Goal: Task Accomplishment & Management: Manage account settings

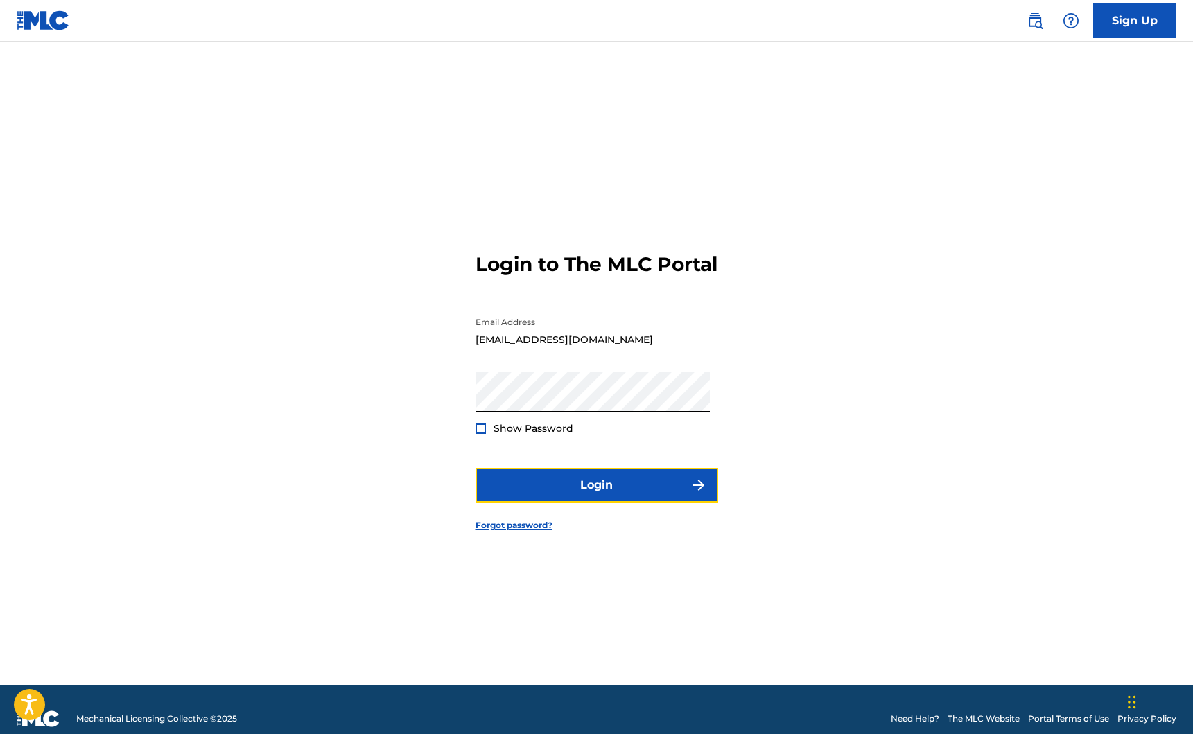
click at [564, 500] on button "Login" at bounding box center [597, 485] width 243 height 35
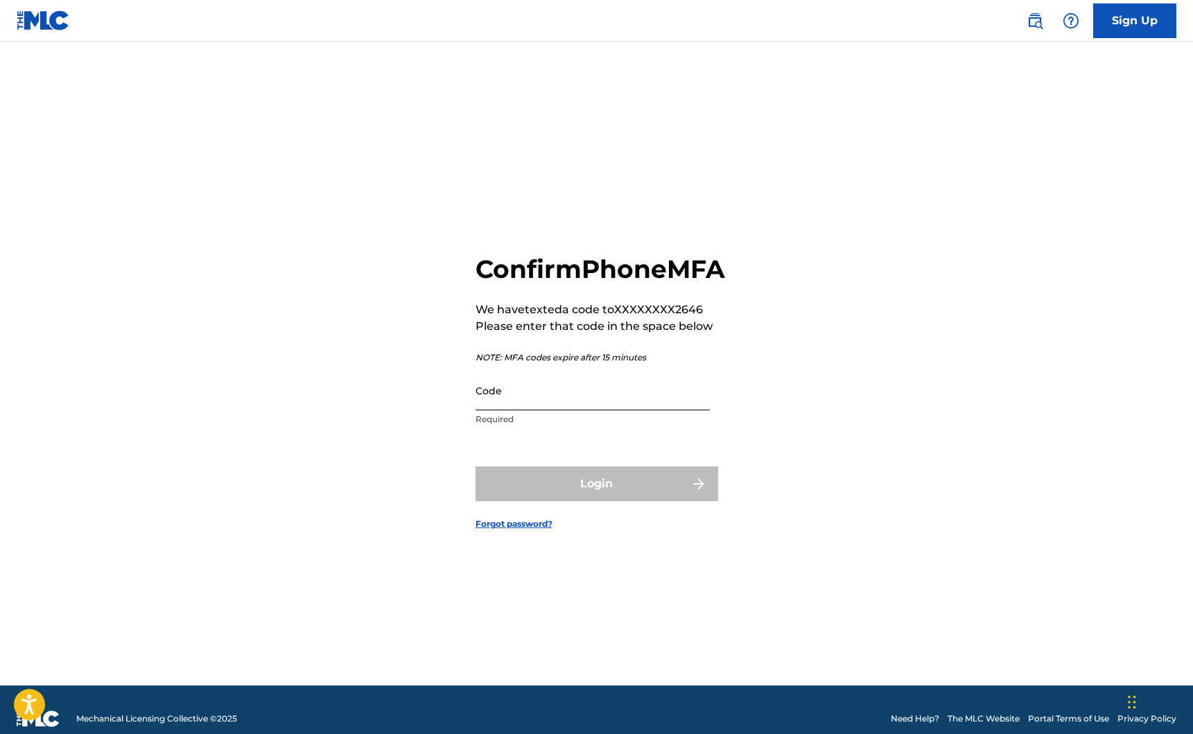
click at [541, 410] on input "Code" at bounding box center [593, 391] width 234 height 40
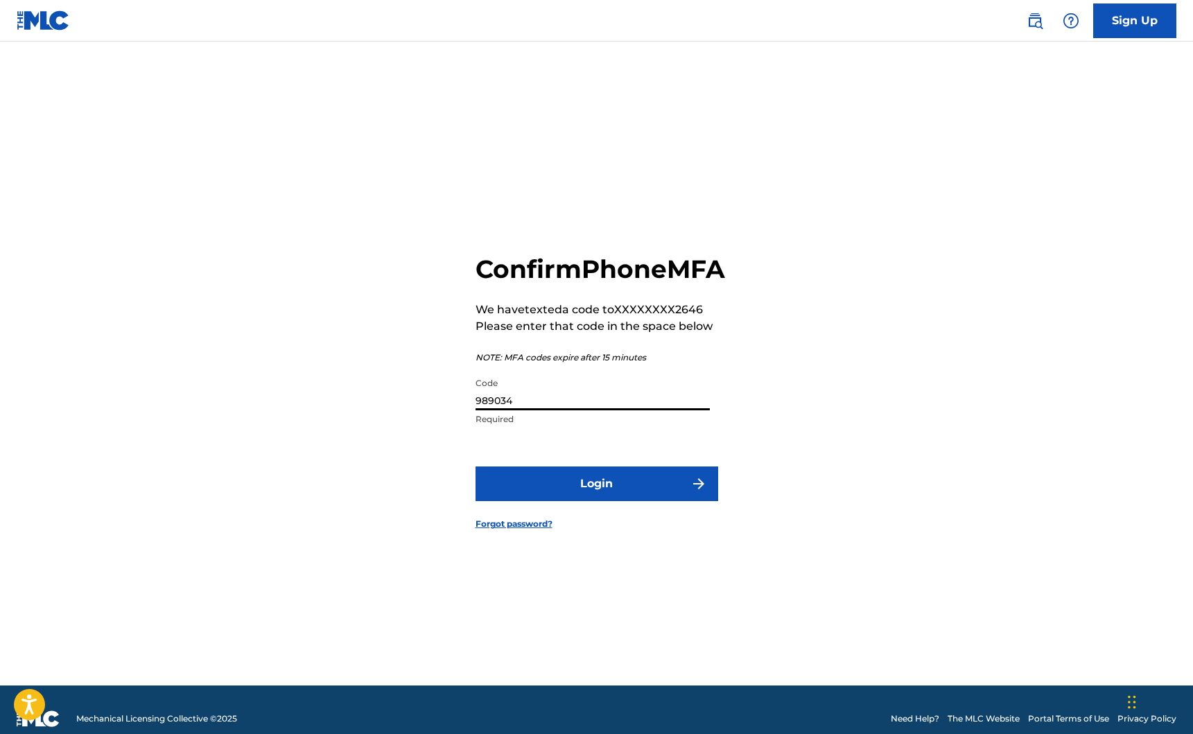
type input "989034"
click at [476, 467] on button "Login" at bounding box center [597, 484] width 243 height 35
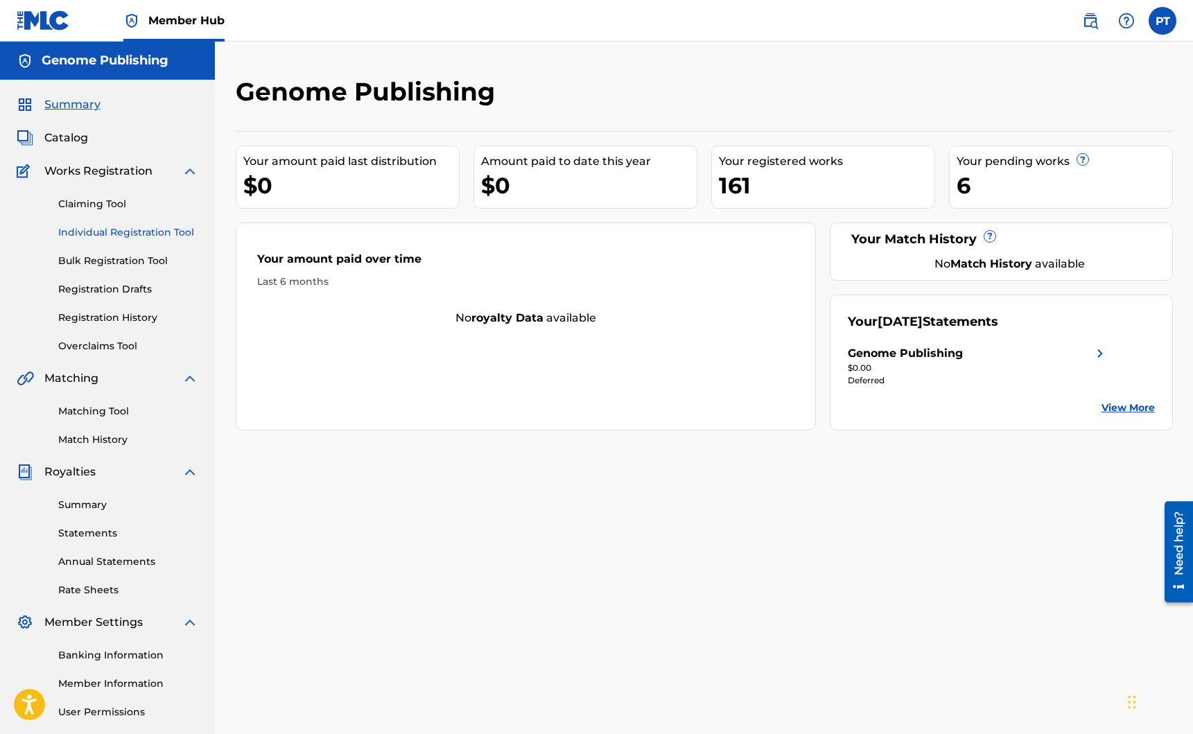
click at [94, 231] on link "Individual Registration Tool" at bounding box center [128, 232] width 140 height 15
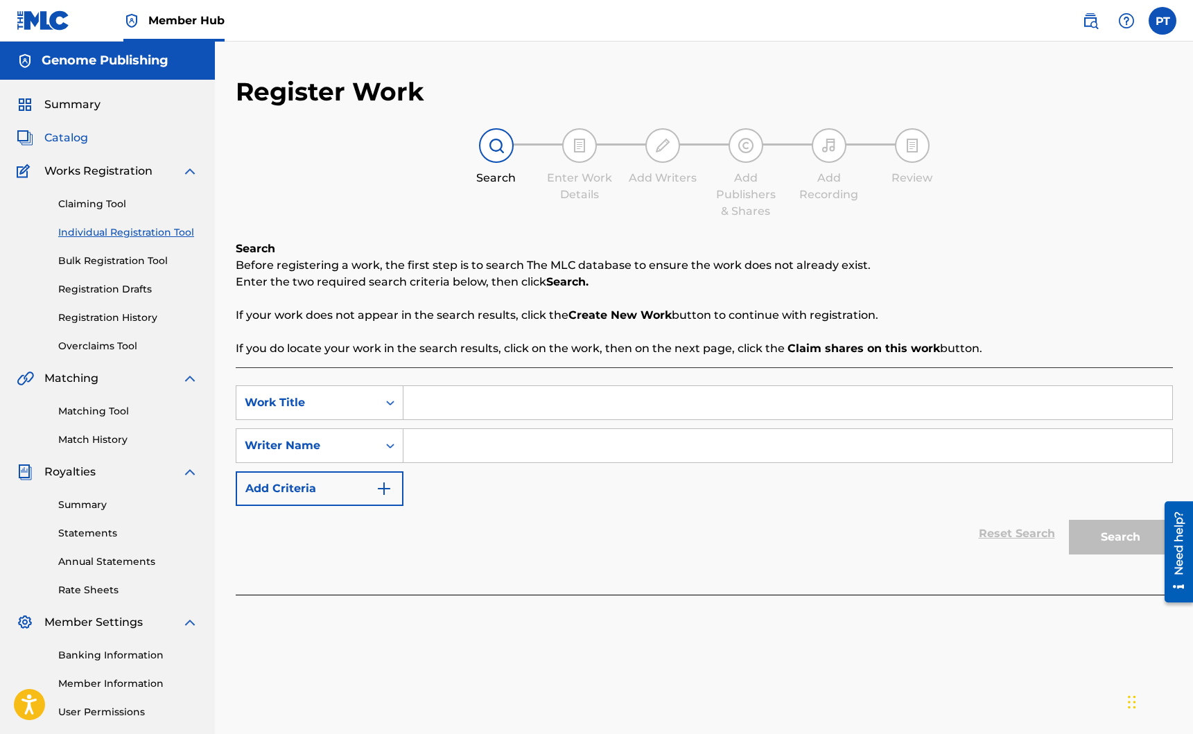
click at [56, 134] on span "Catalog" at bounding box center [66, 138] width 44 height 17
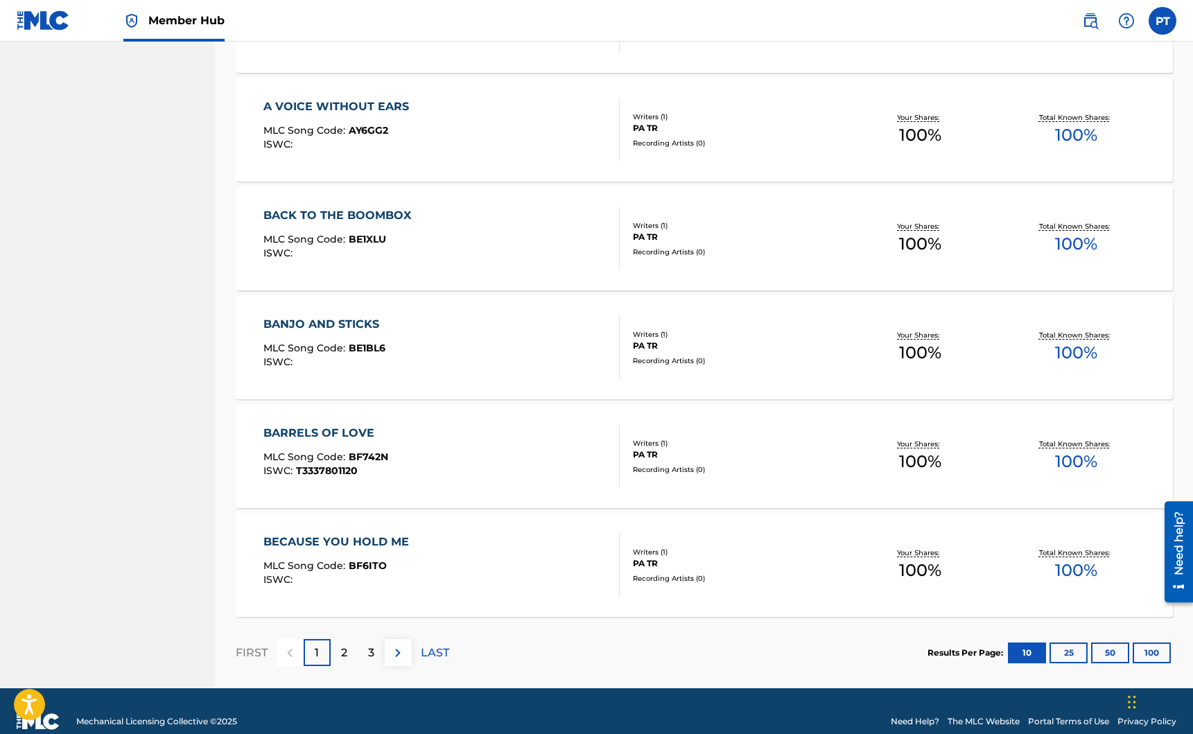
scroll to position [853, 0]
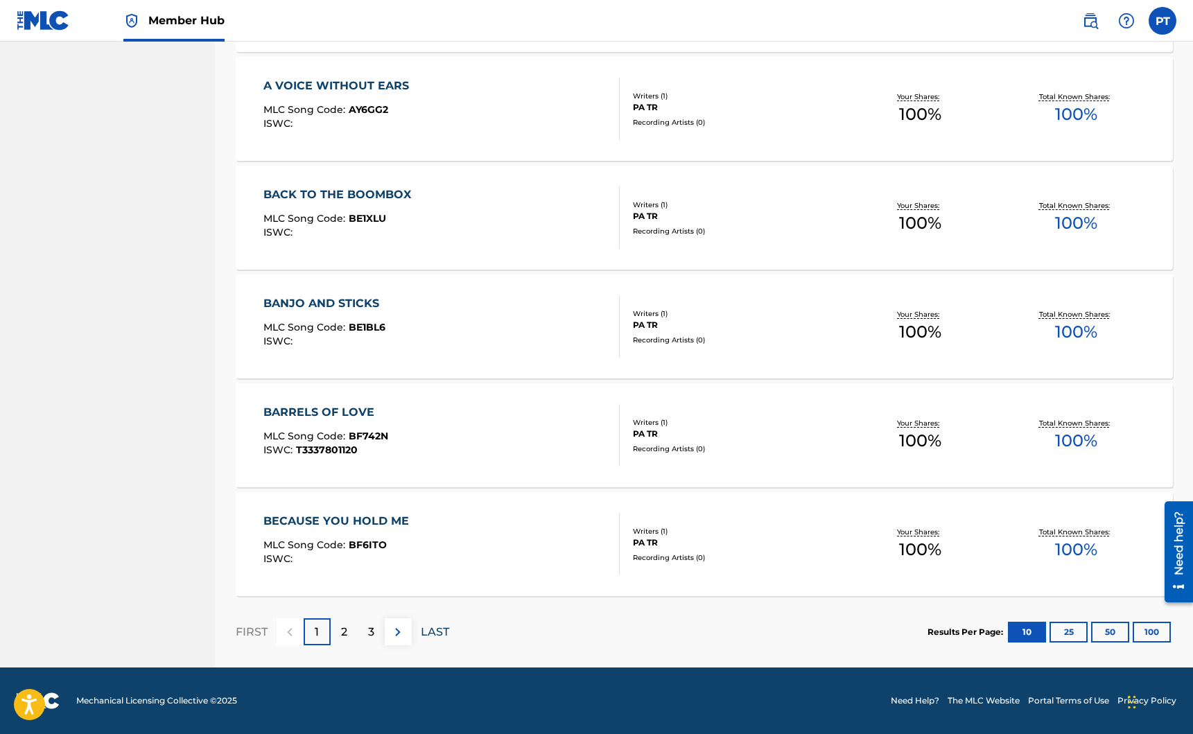
click at [440, 638] on p "LAST" at bounding box center [435, 632] width 28 height 17
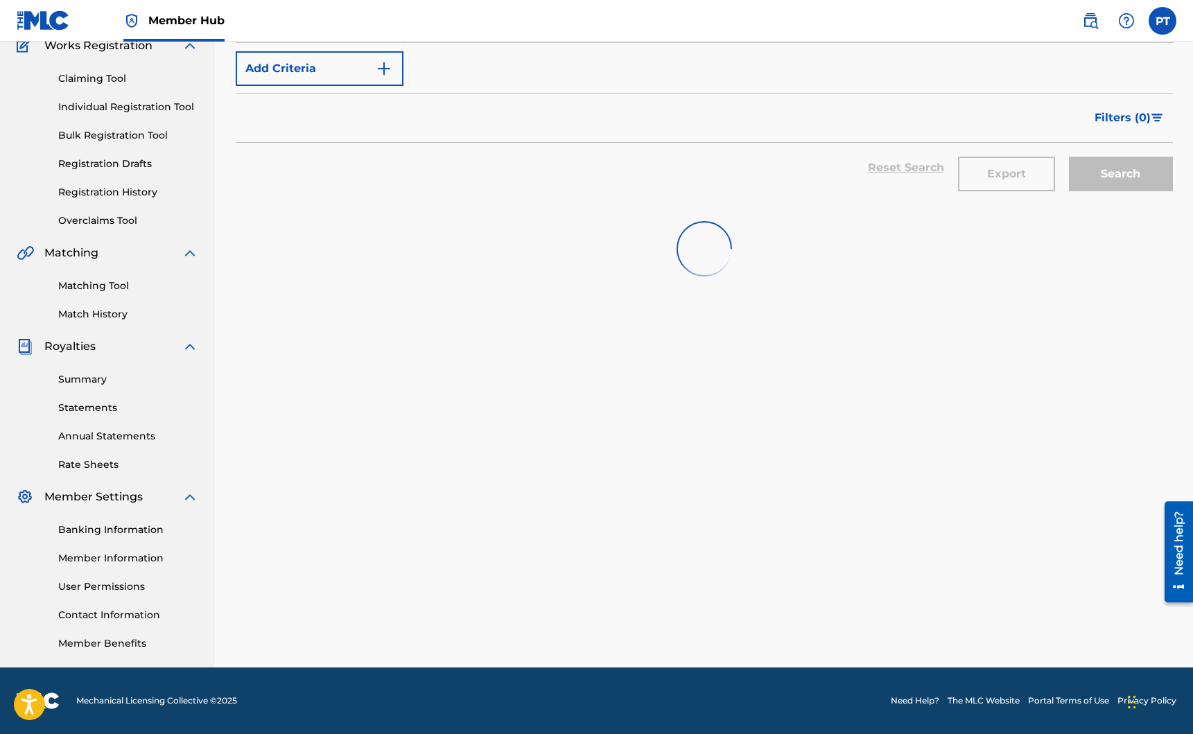
scroll to position [125, 0]
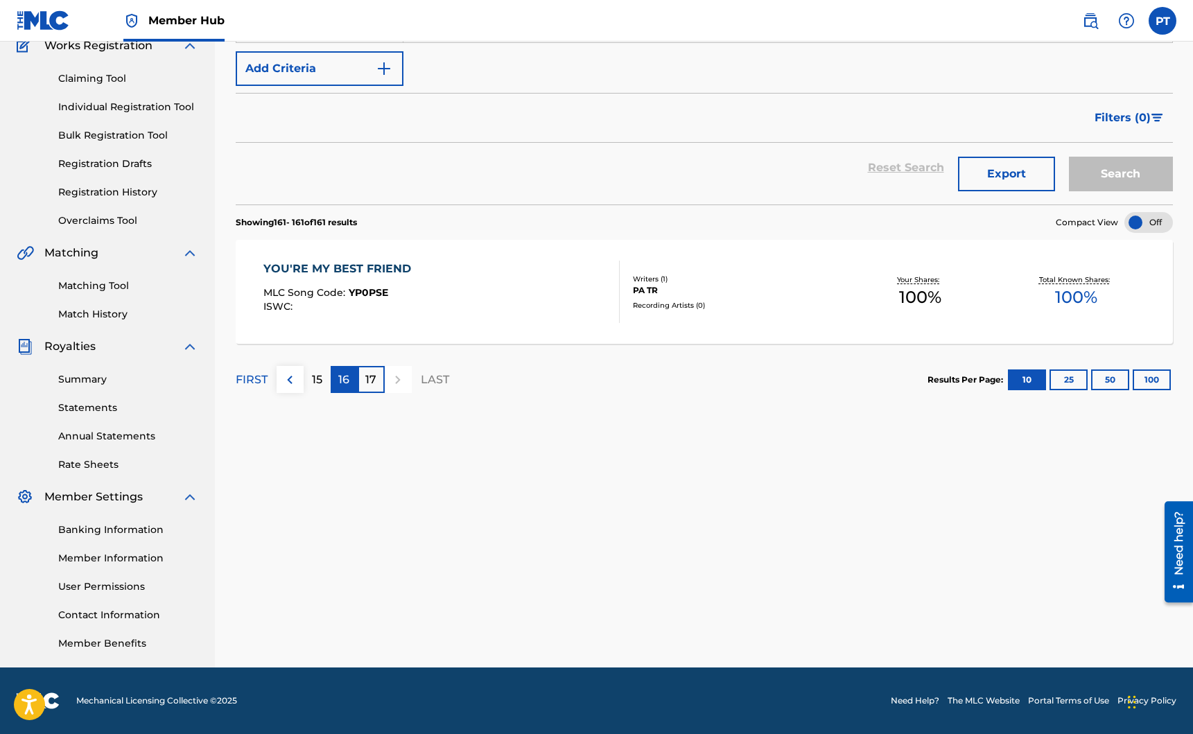
click at [355, 385] on div "16" at bounding box center [344, 379] width 27 height 27
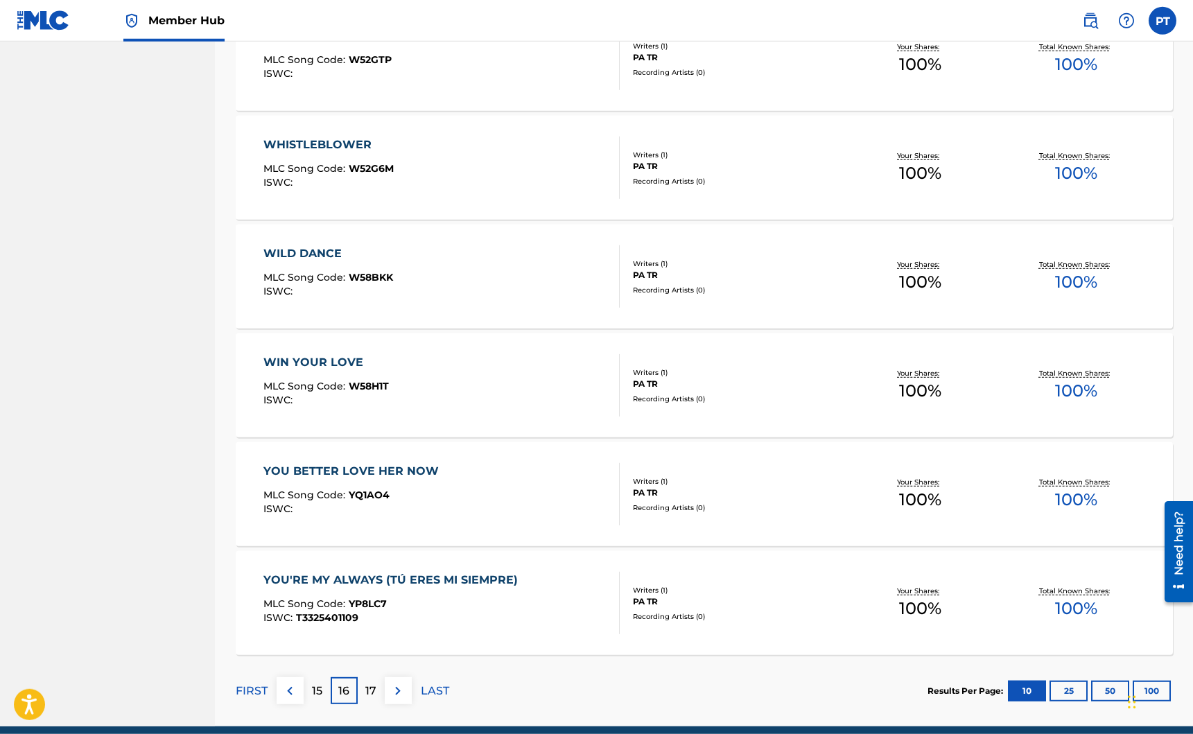
scroll to position [853, 0]
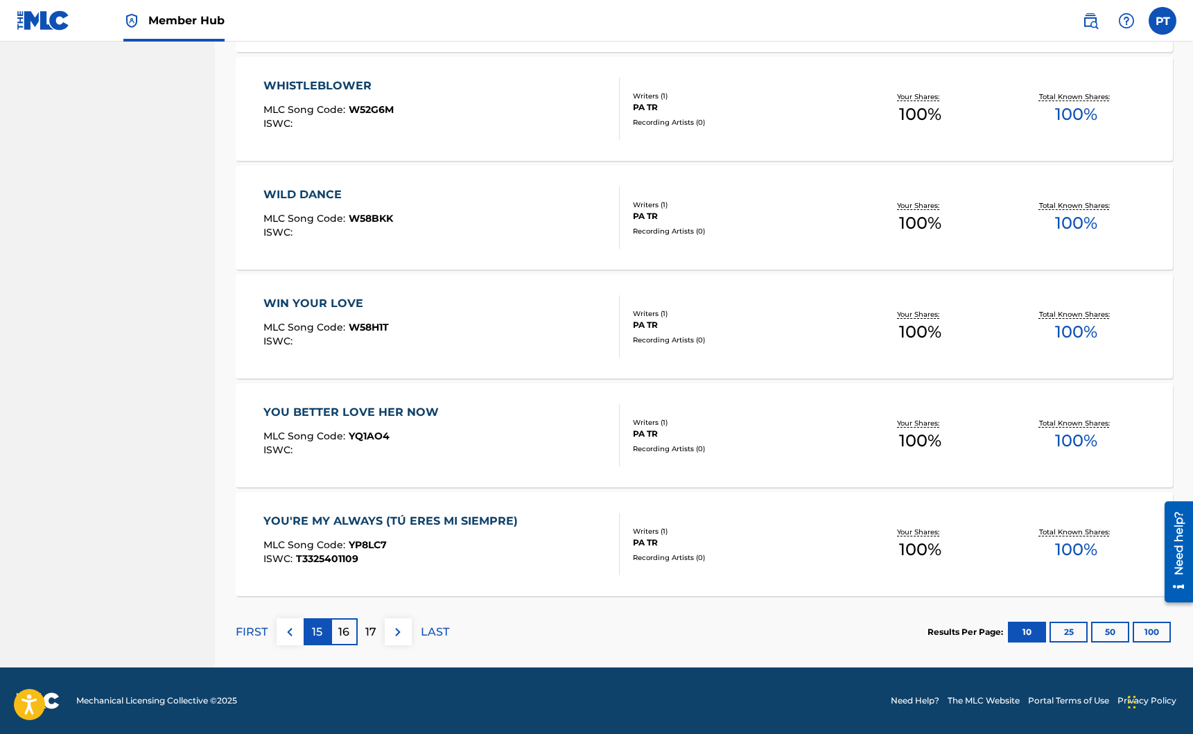
click at [311, 635] on div "15" at bounding box center [317, 631] width 27 height 27
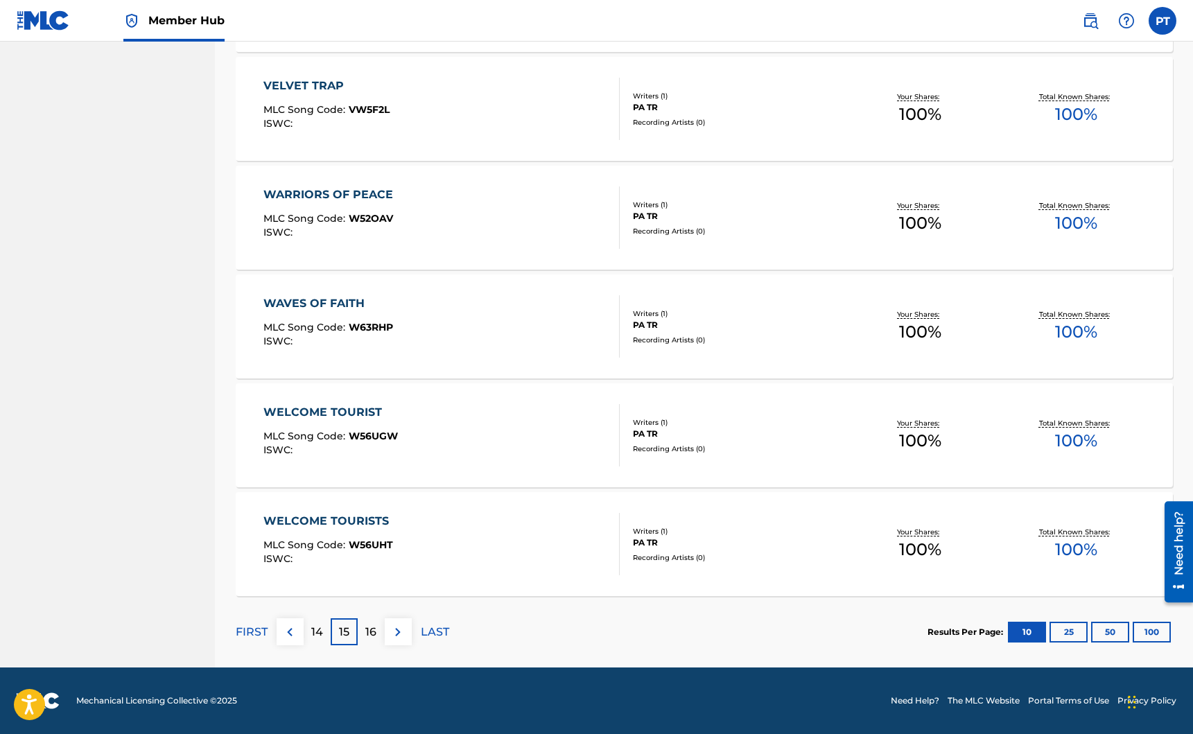
click at [319, 638] on p "14" at bounding box center [317, 632] width 12 height 17
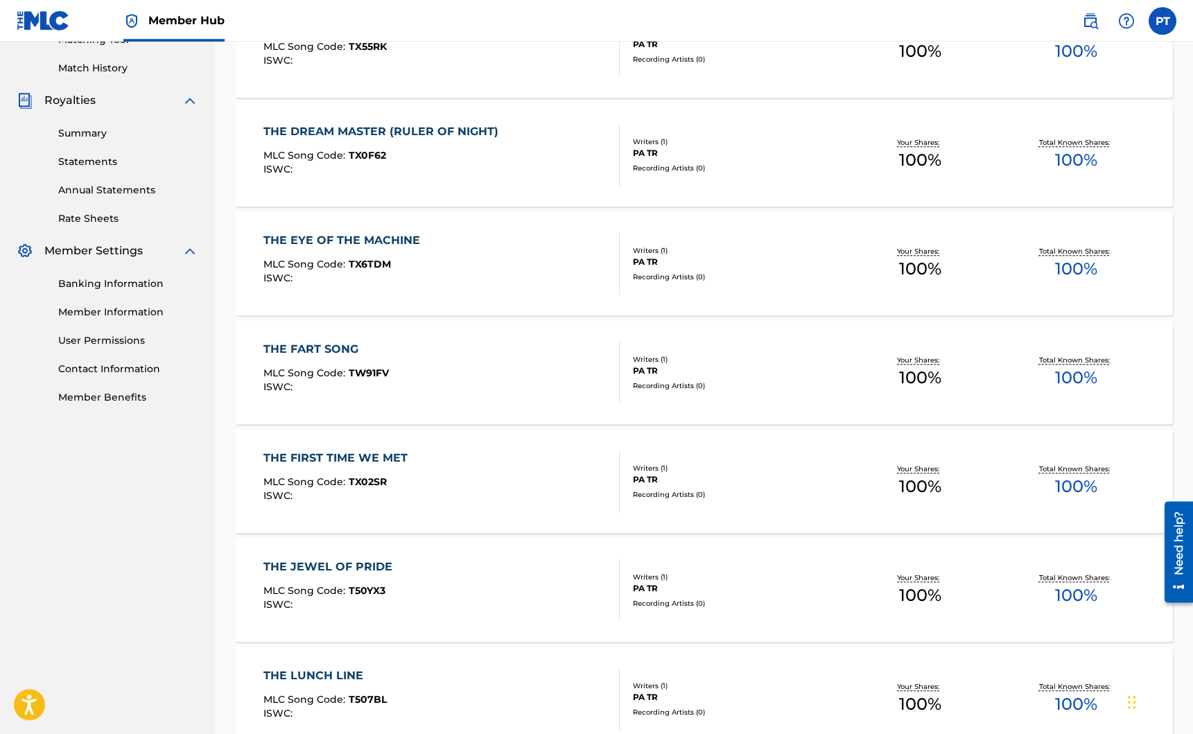
scroll to position [853, 0]
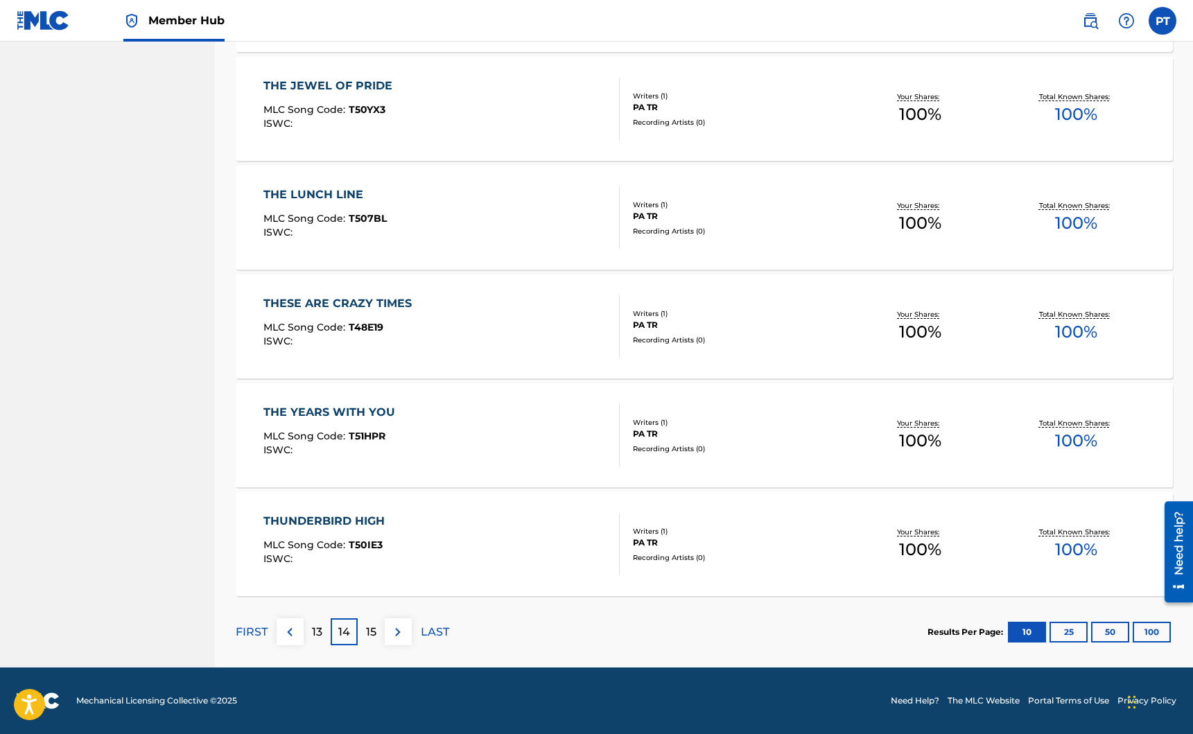
click at [318, 640] on p "13" at bounding box center [317, 632] width 10 height 17
click at [291, 320] on div "TASTE OF A CANNOLI MLC Song Code : T451XZ ISWC :" at bounding box center [329, 326] width 133 height 62
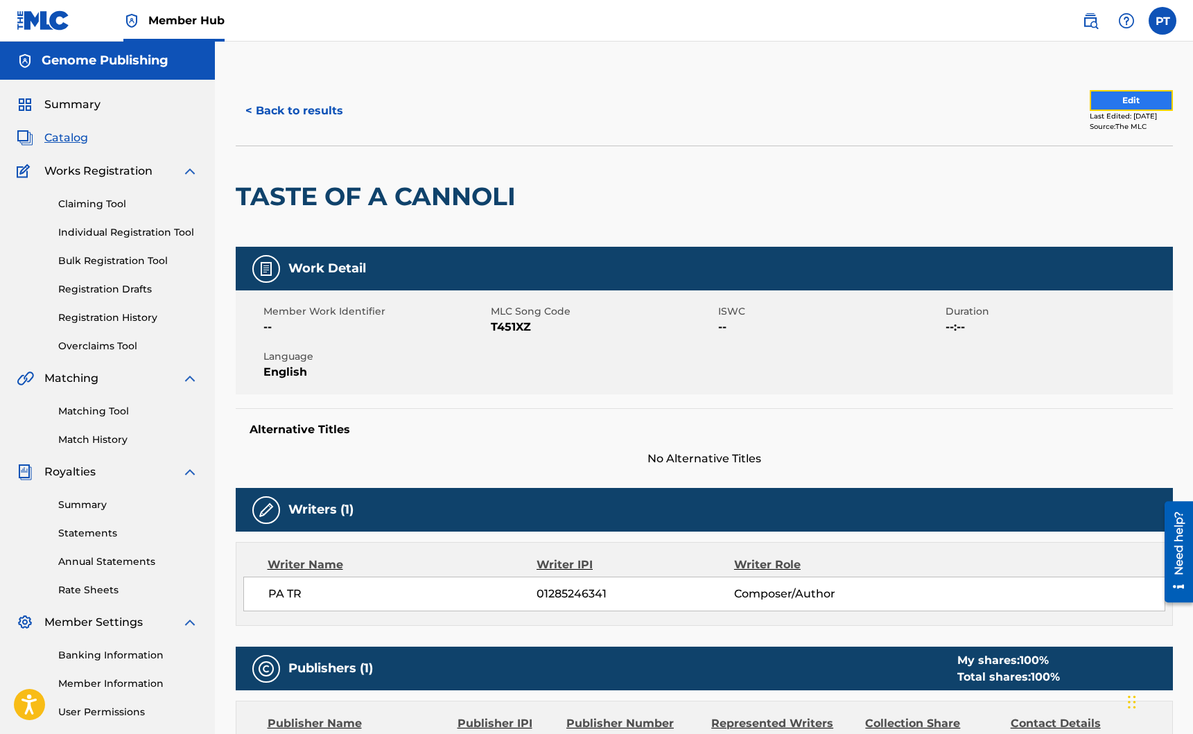
click at [1099, 106] on button "Edit" at bounding box center [1131, 100] width 83 height 21
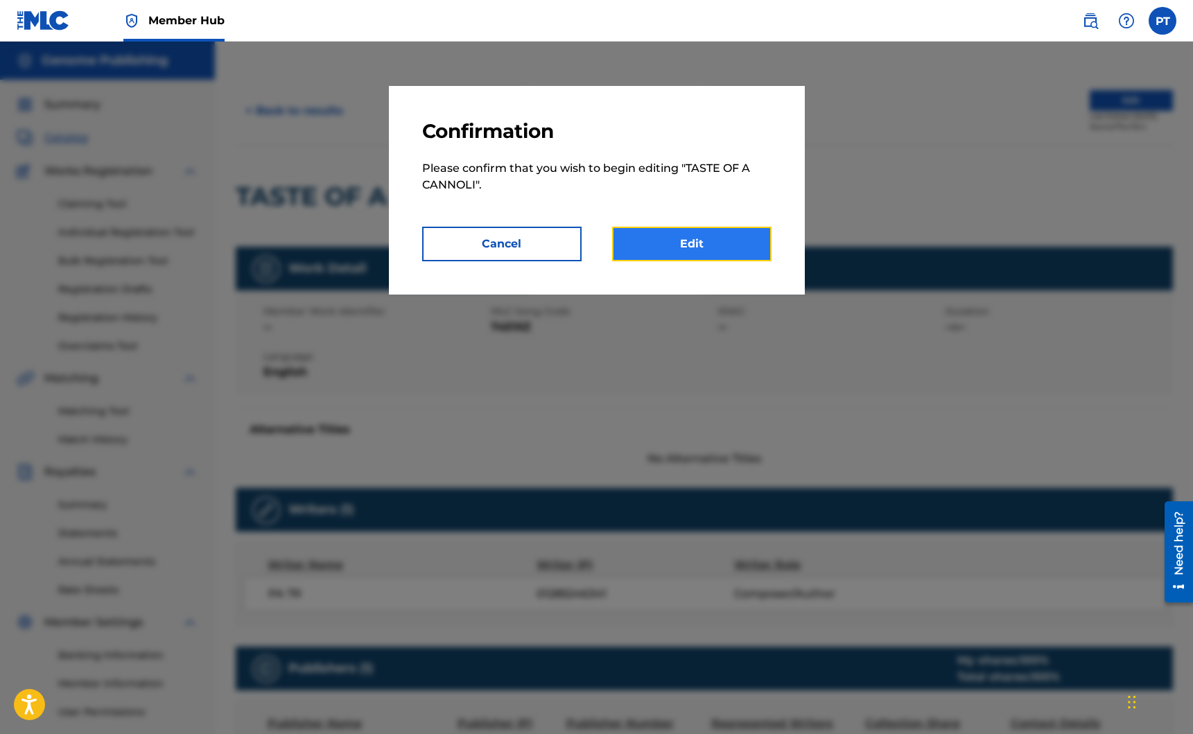
click at [678, 239] on link "Edit" at bounding box center [691, 244] width 159 height 35
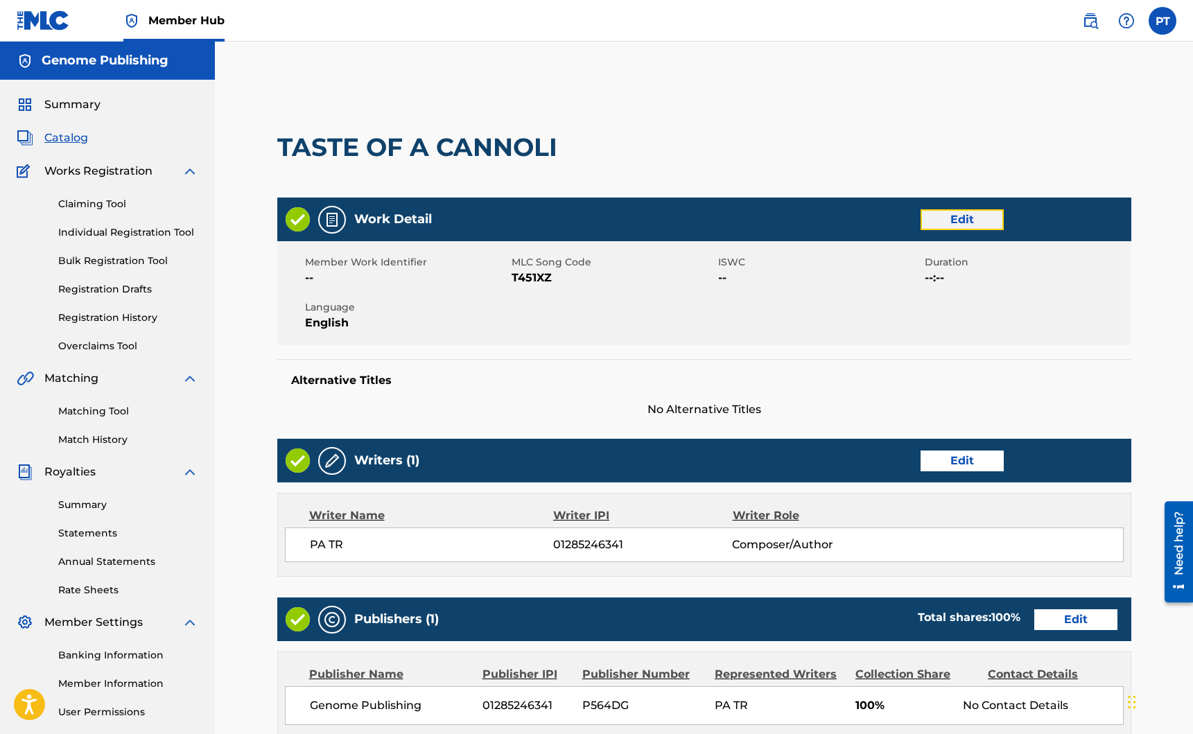
click at [958, 223] on link "Edit" at bounding box center [962, 219] width 83 height 21
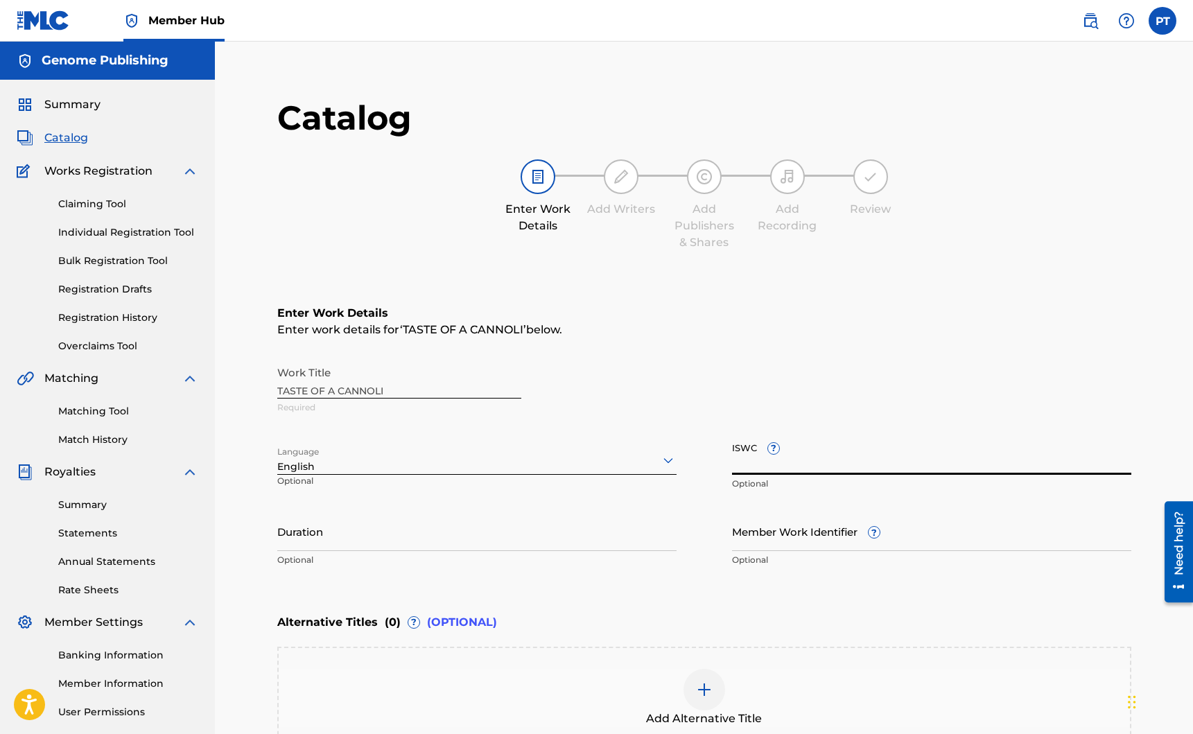
paste input "T-335.282.190-6"
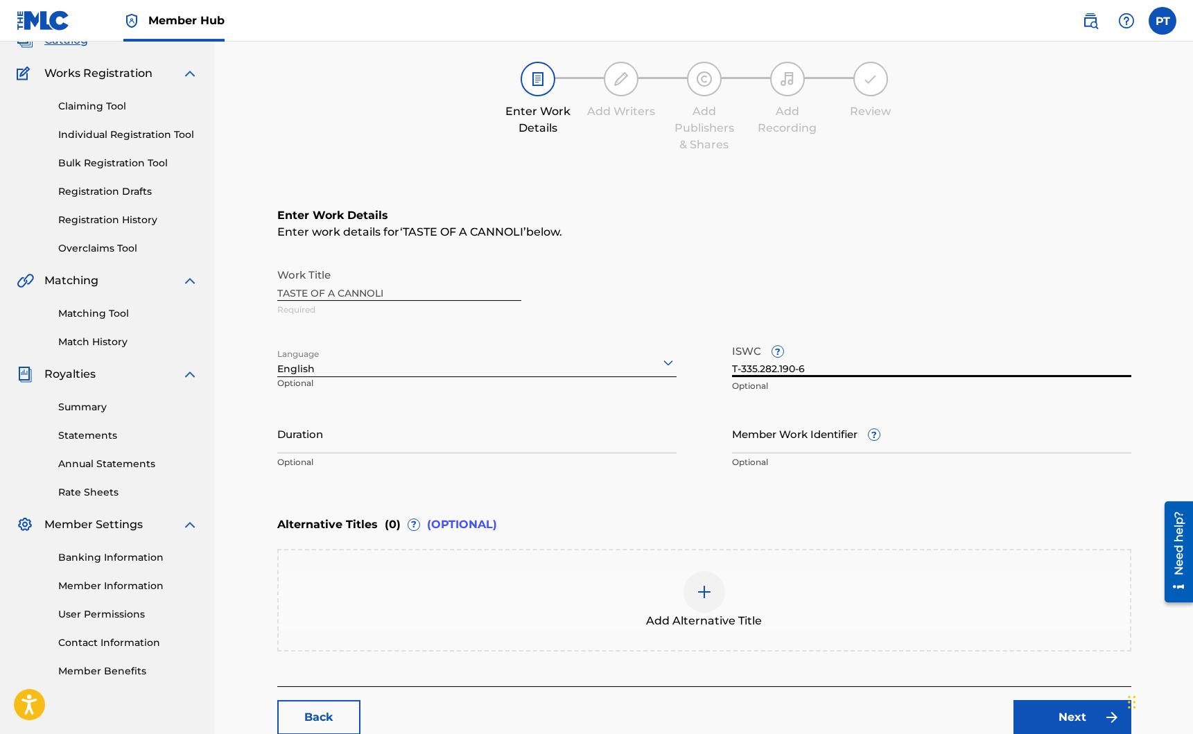
scroll to position [186, 0]
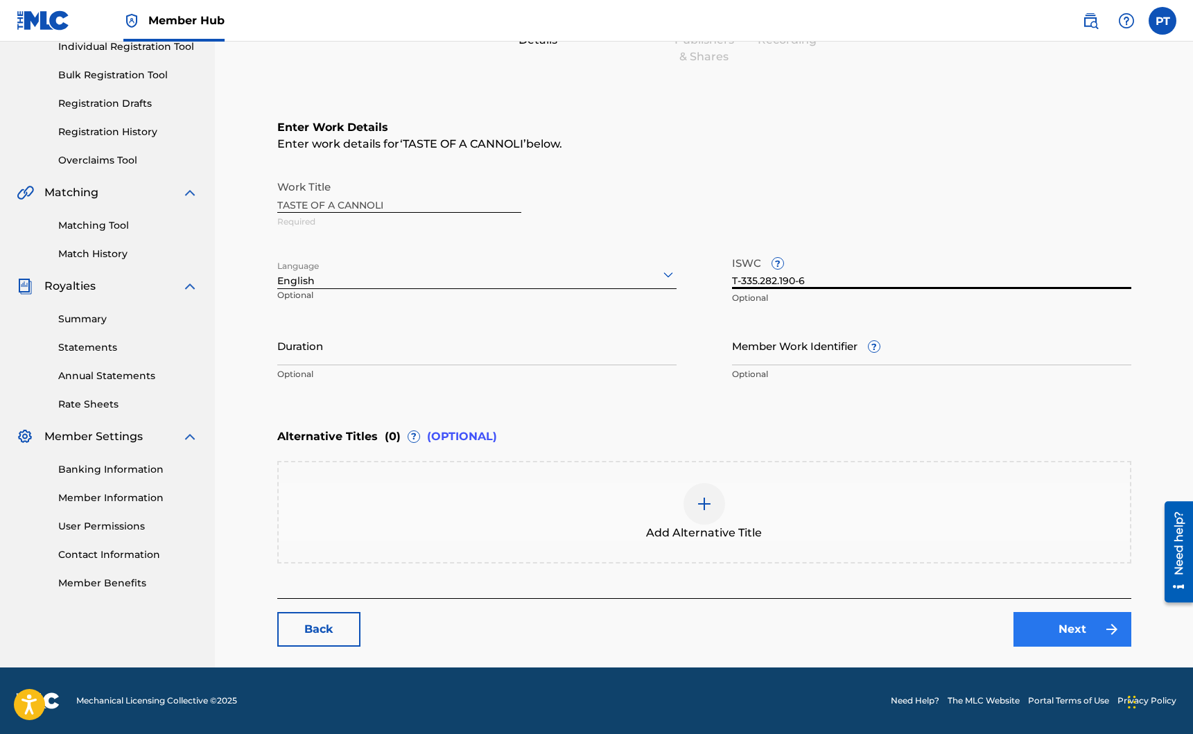
type input "T-335.282.190-6"
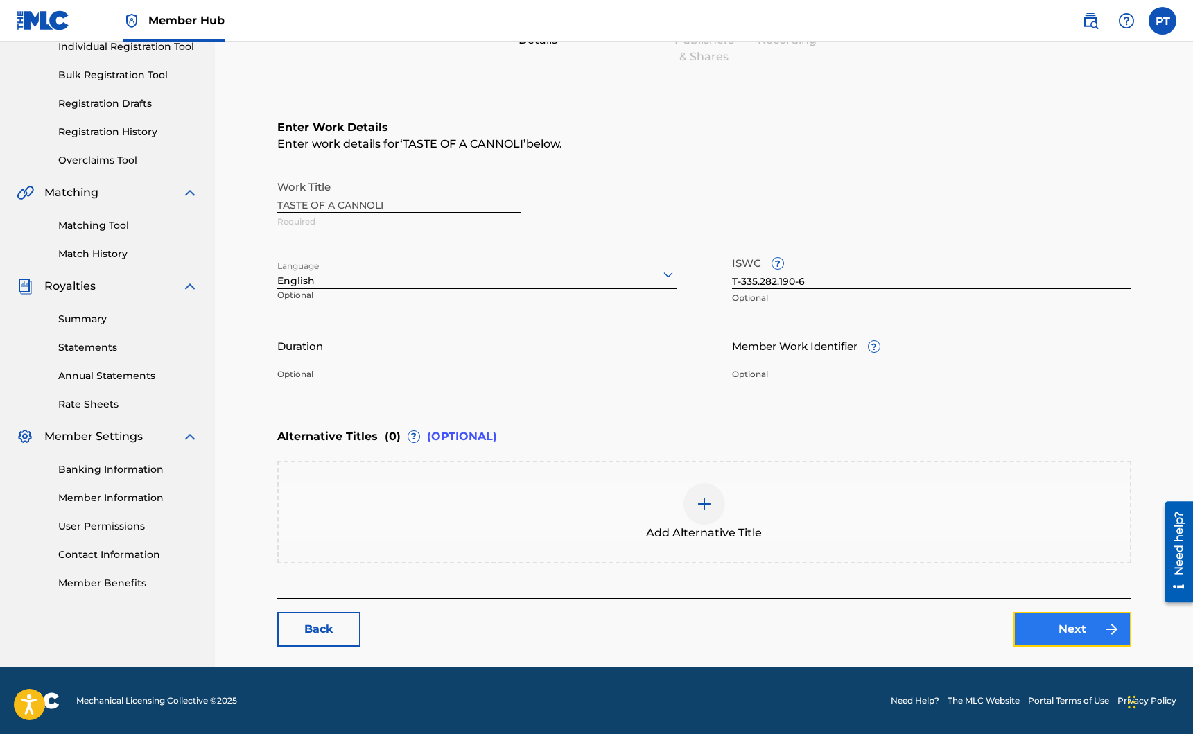
click at [1054, 637] on link "Next" at bounding box center [1072, 629] width 118 height 35
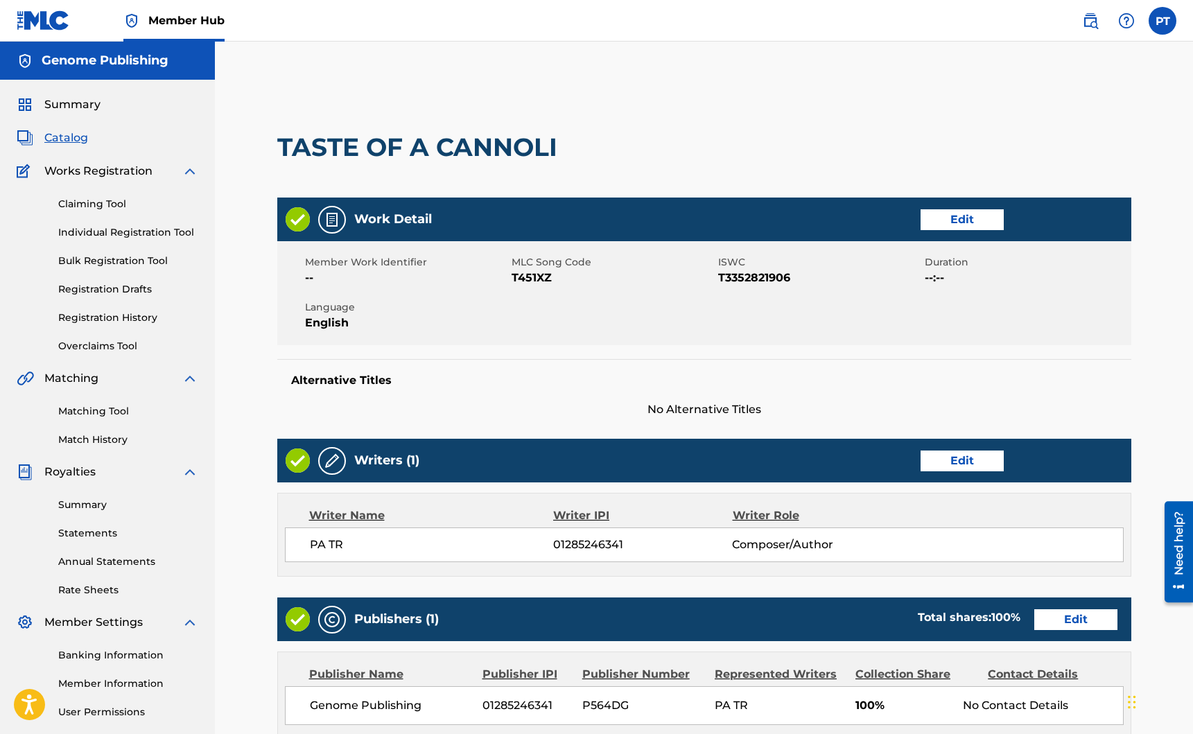
scroll to position [317, 0]
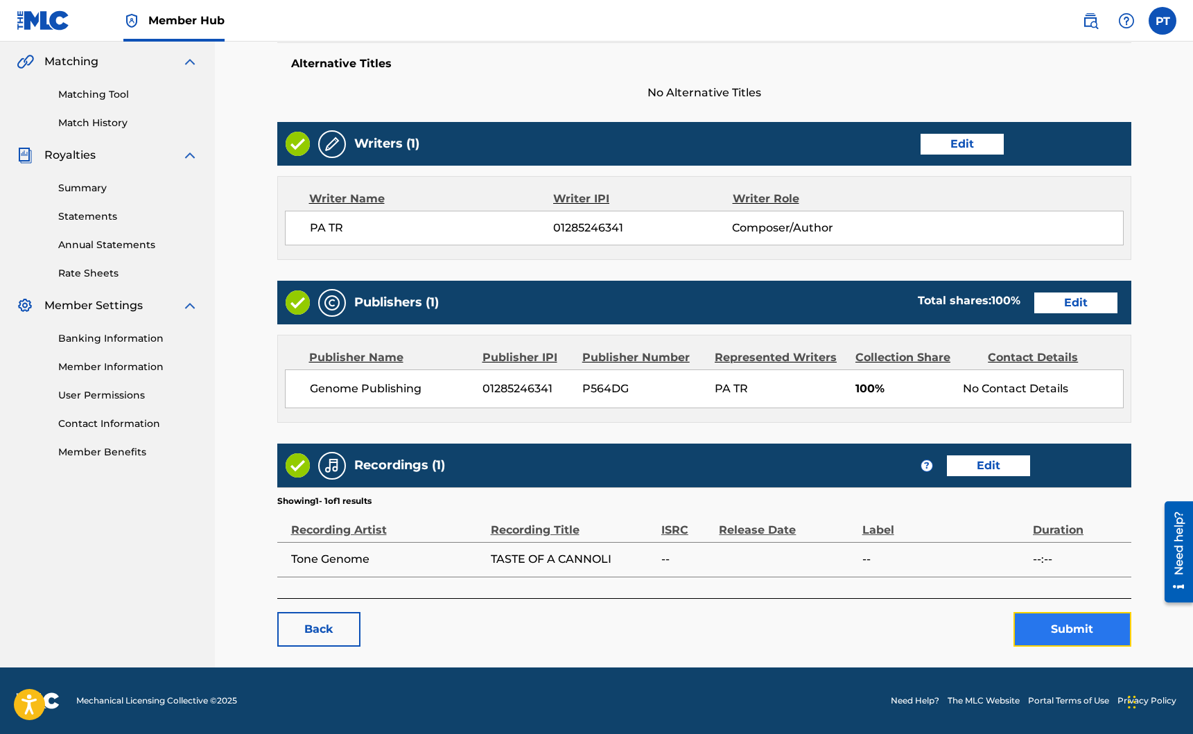
click at [1062, 643] on button "Submit" at bounding box center [1072, 629] width 118 height 35
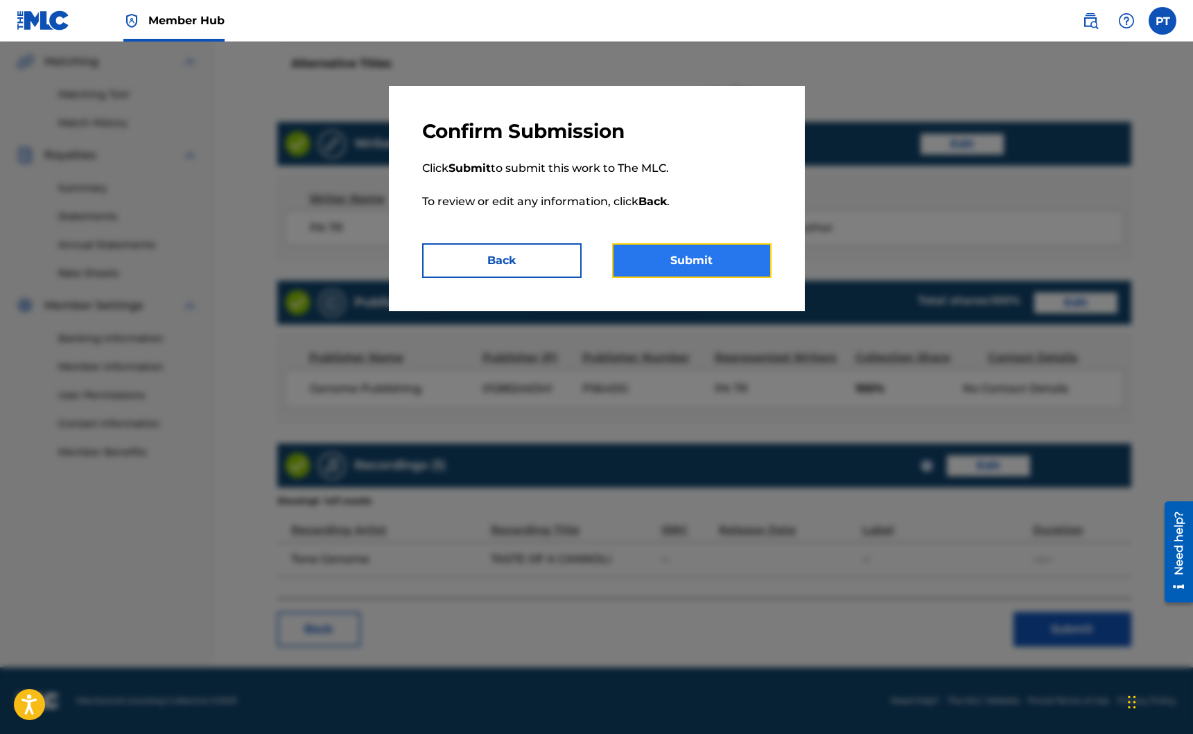
click at [719, 266] on button "Submit" at bounding box center [691, 260] width 159 height 35
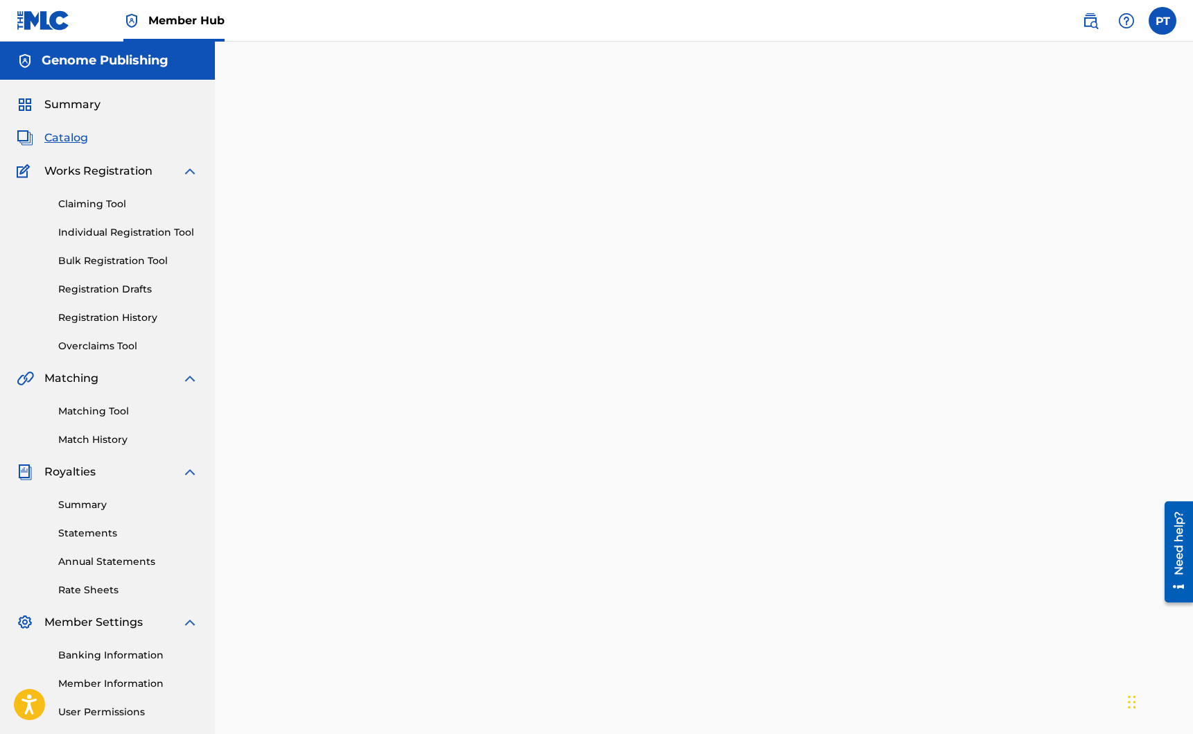
click at [68, 134] on span "Catalog" at bounding box center [66, 138] width 44 height 17
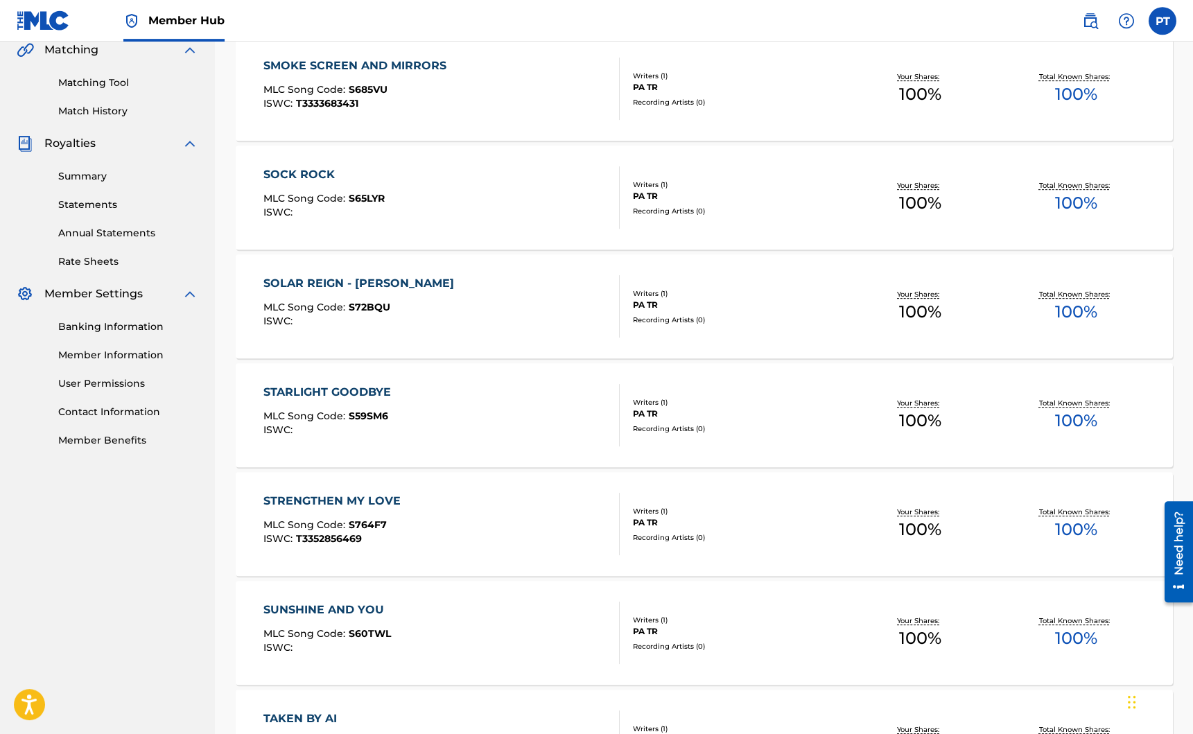
scroll to position [853, 0]
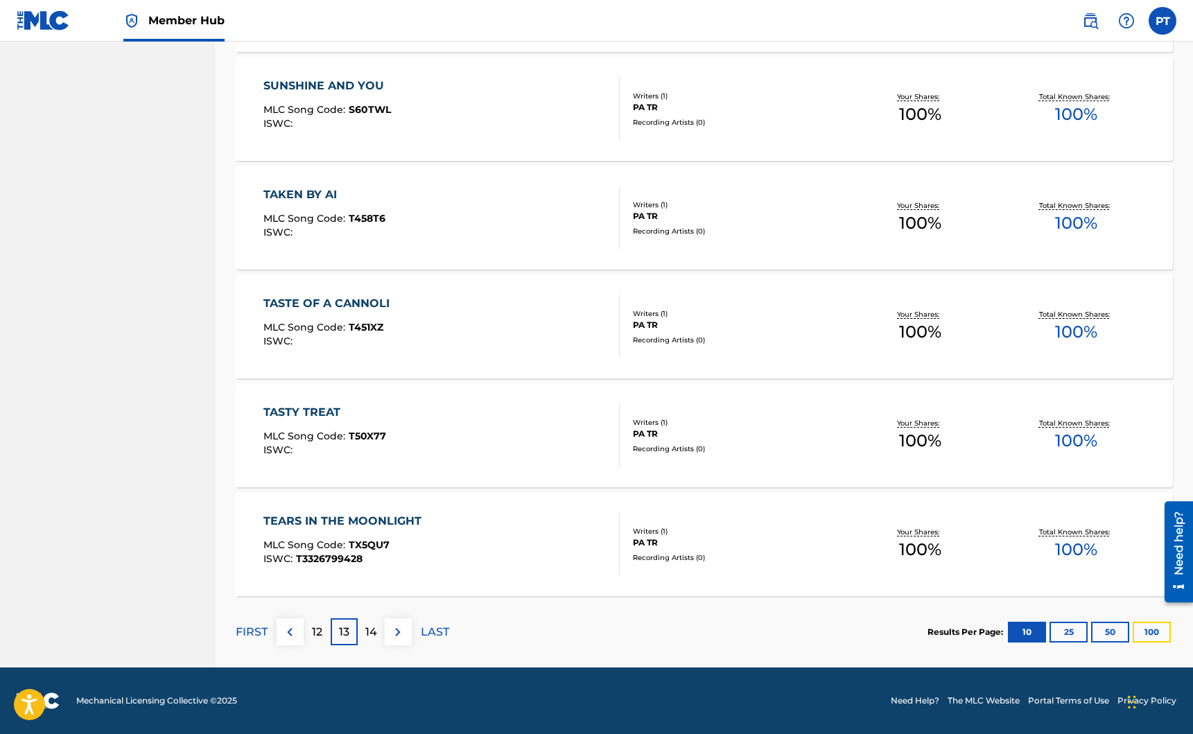
click at [1154, 630] on button "100" at bounding box center [1152, 632] width 38 height 21
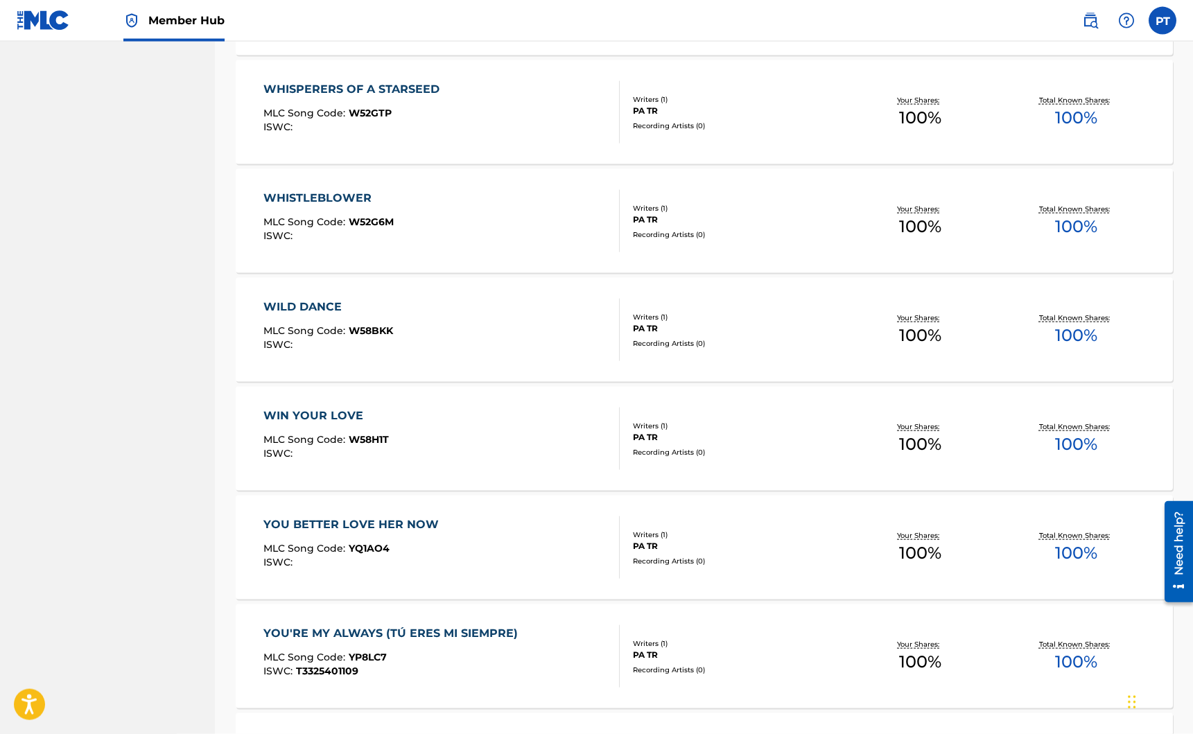
scroll to position [6403, 0]
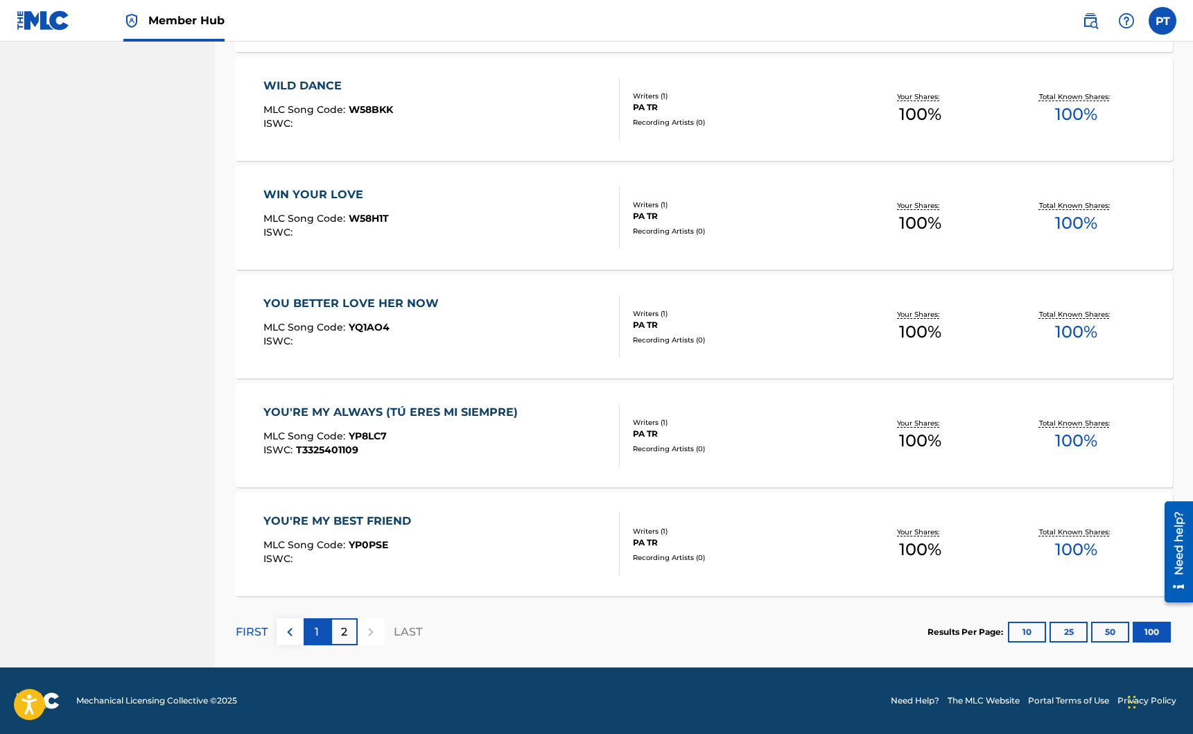
click at [319, 634] on div "1" at bounding box center [317, 631] width 27 height 27
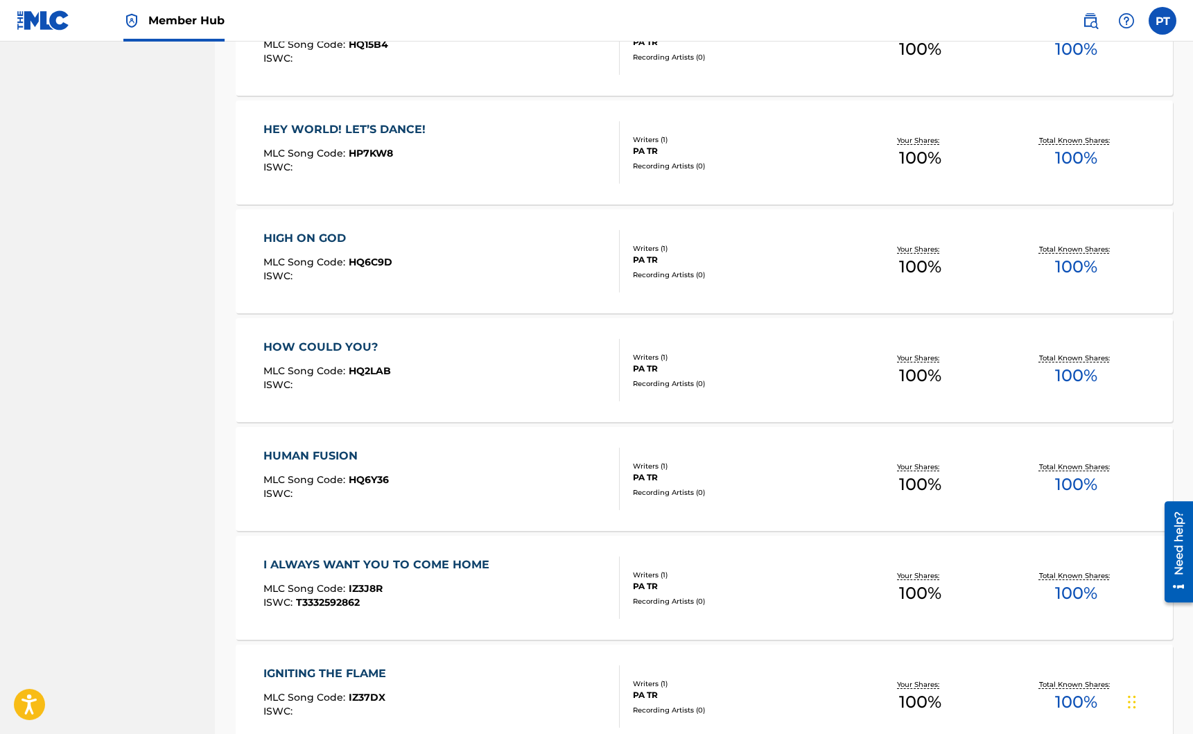
scroll to position [7078, 0]
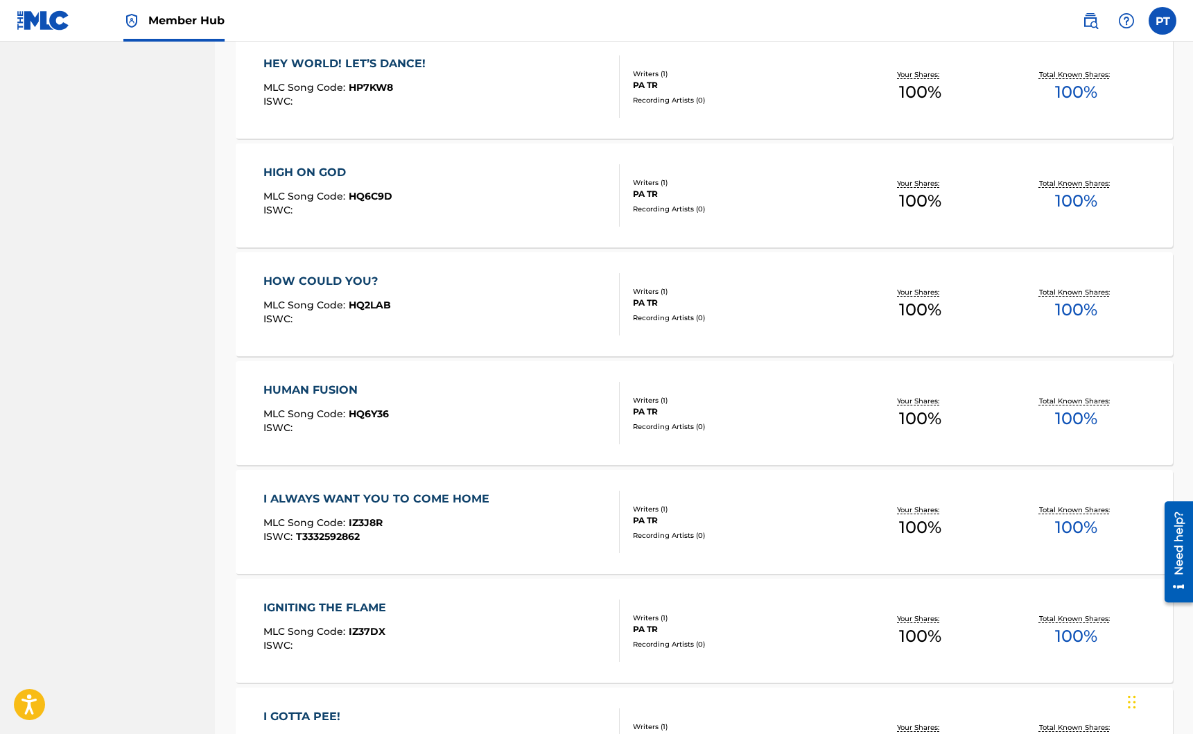
click at [348, 281] on div "HOW COULD YOU?" at bounding box center [327, 281] width 128 height 17
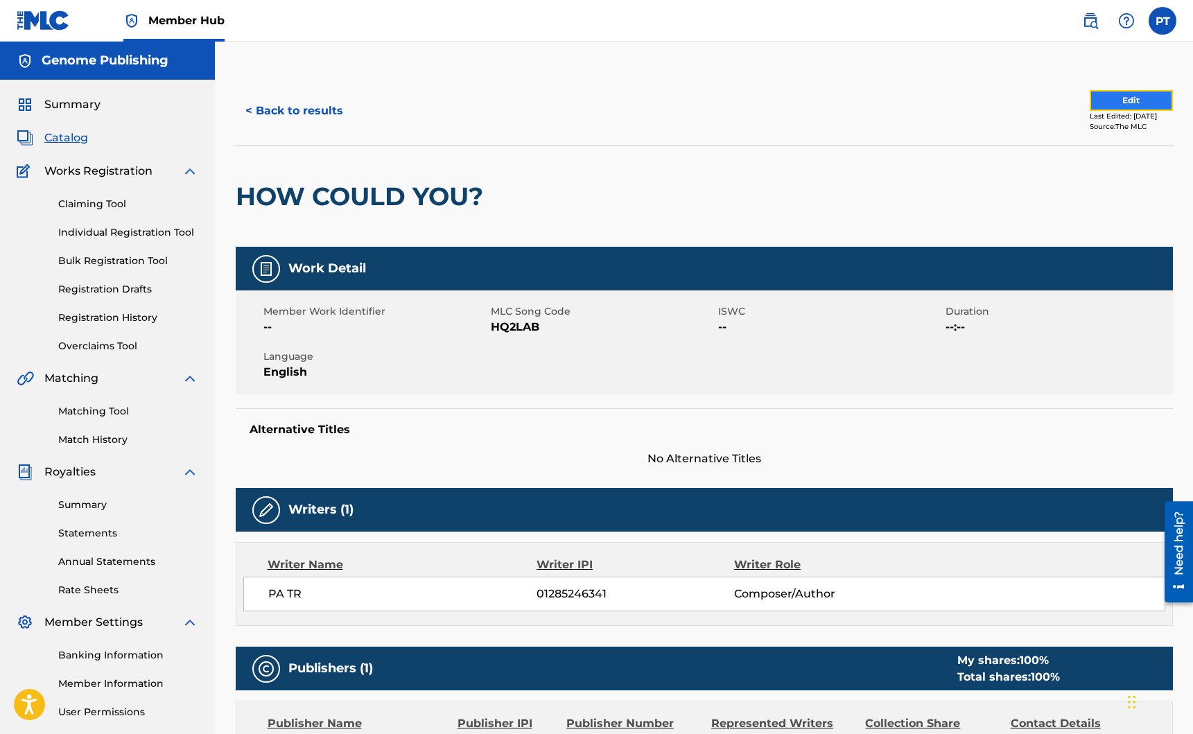
click at [1090, 104] on button "Edit" at bounding box center [1131, 100] width 83 height 21
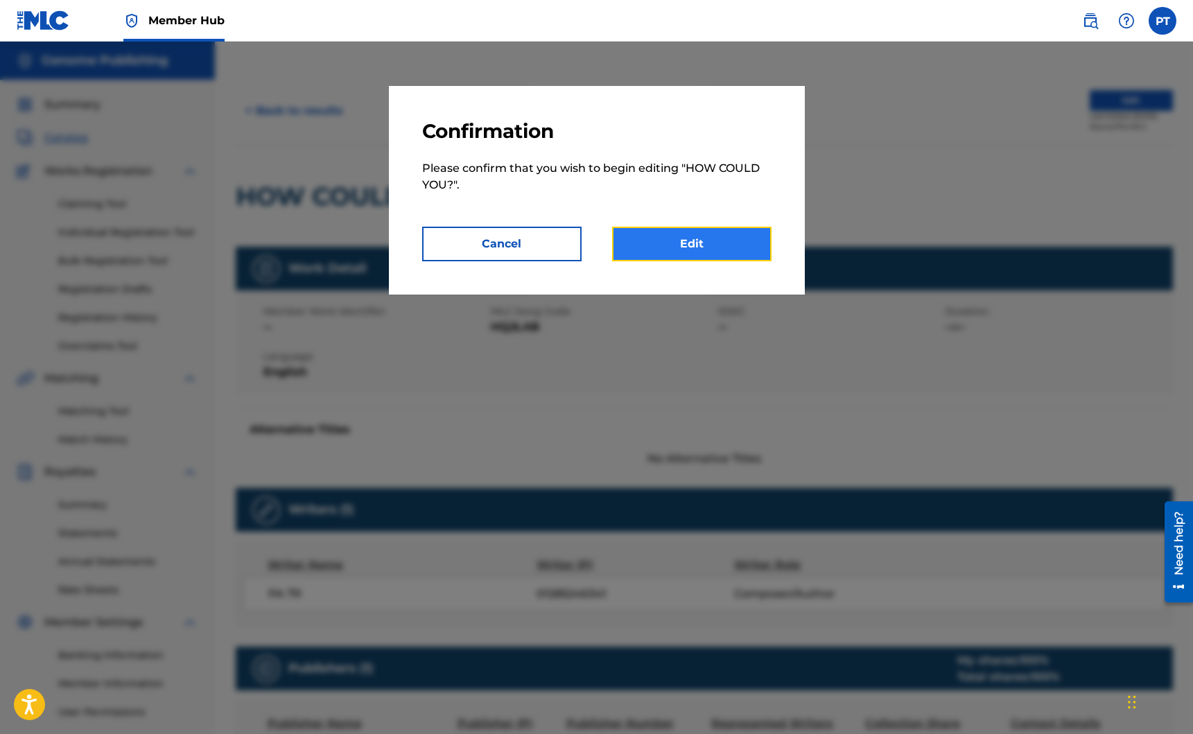
click at [723, 241] on link "Edit" at bounding box center [691, 244] width 159 height 35
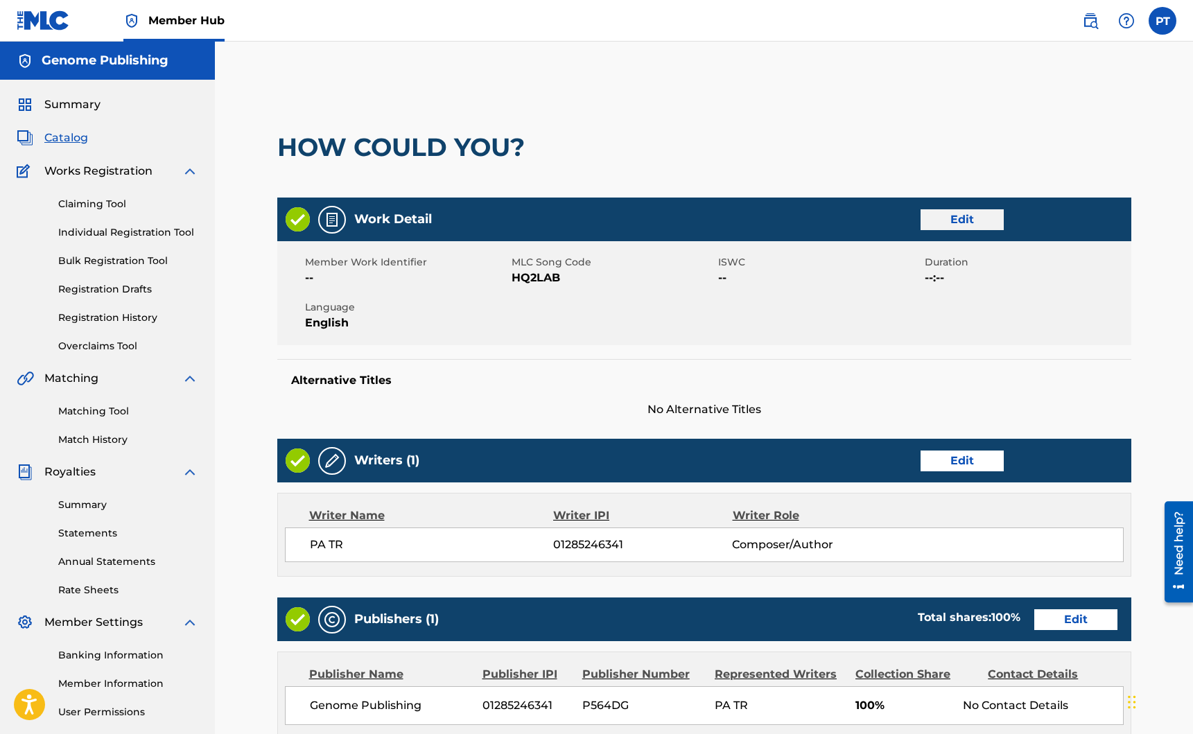
drag, startPoint x: 956, startPoint y: 204, endPoint x: 940, endPoint y: 219, distance: 22.1
click at [957, 207] on div "Work Detail Edit" at bounding box center [704, 220] width 854 height 44
click at [939, 221] on link "Edit" at bounding box center [962, 219] width 83 height 21
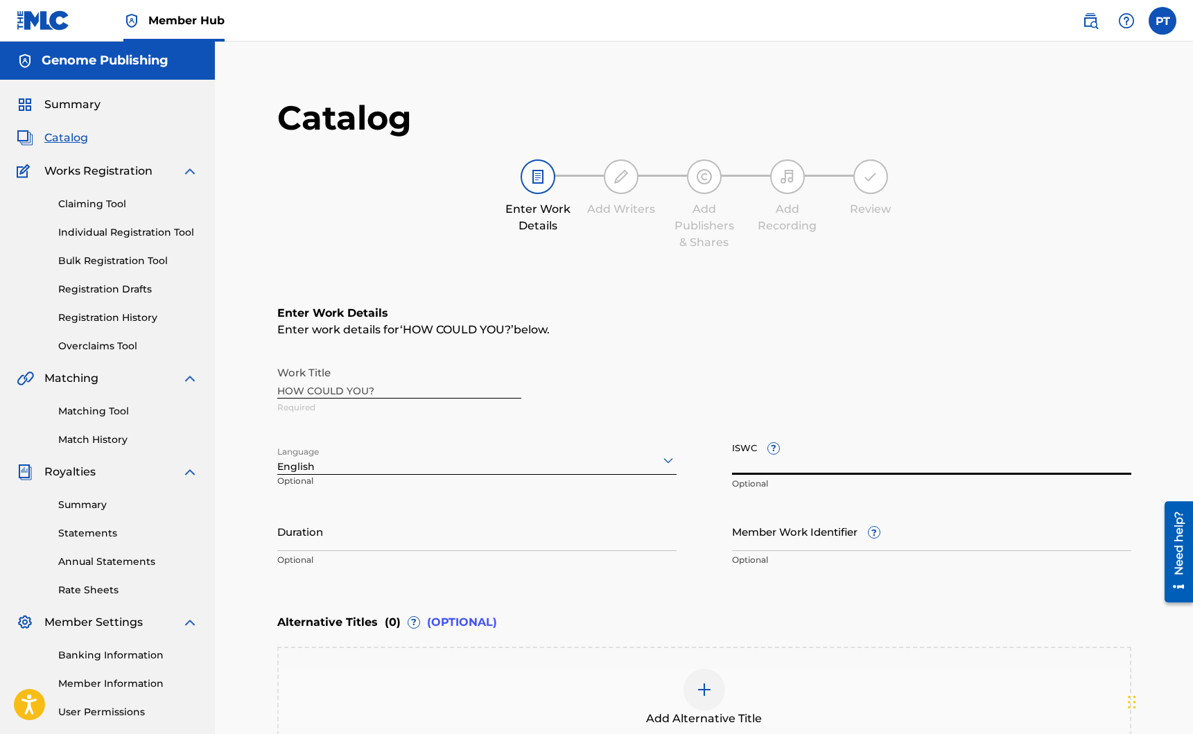
paste input "T-335.293.918-1"
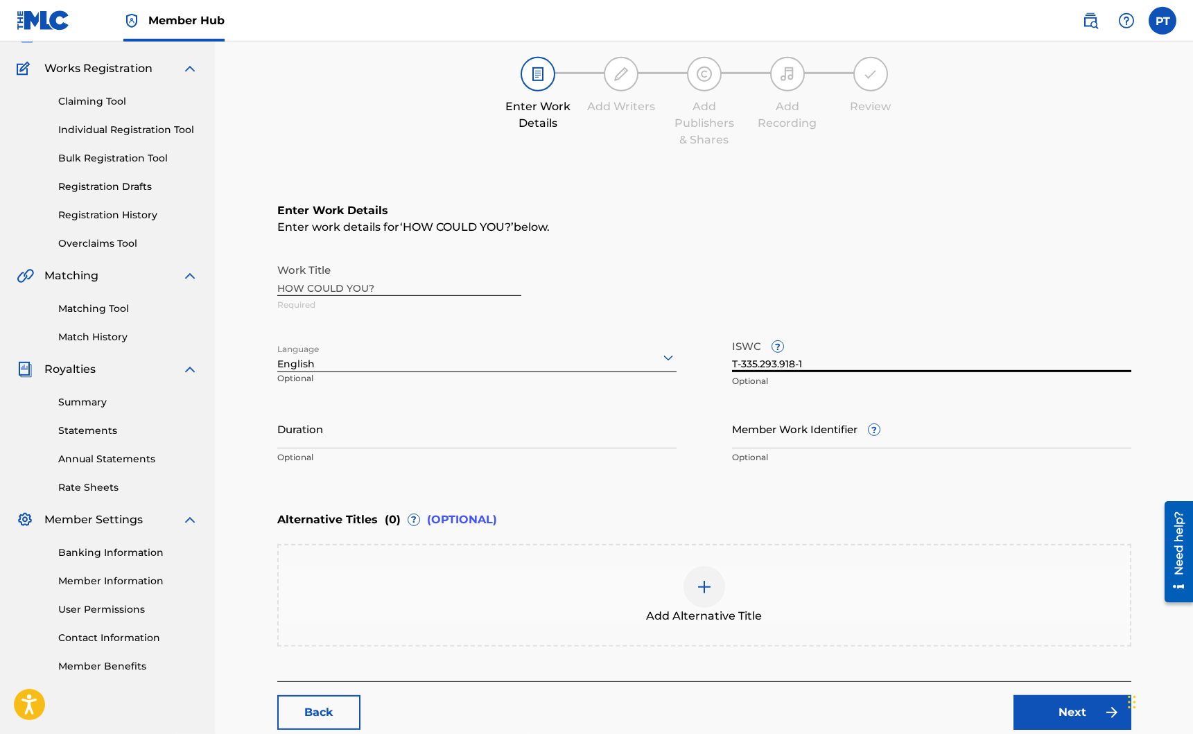
scroll to position [186, 0]
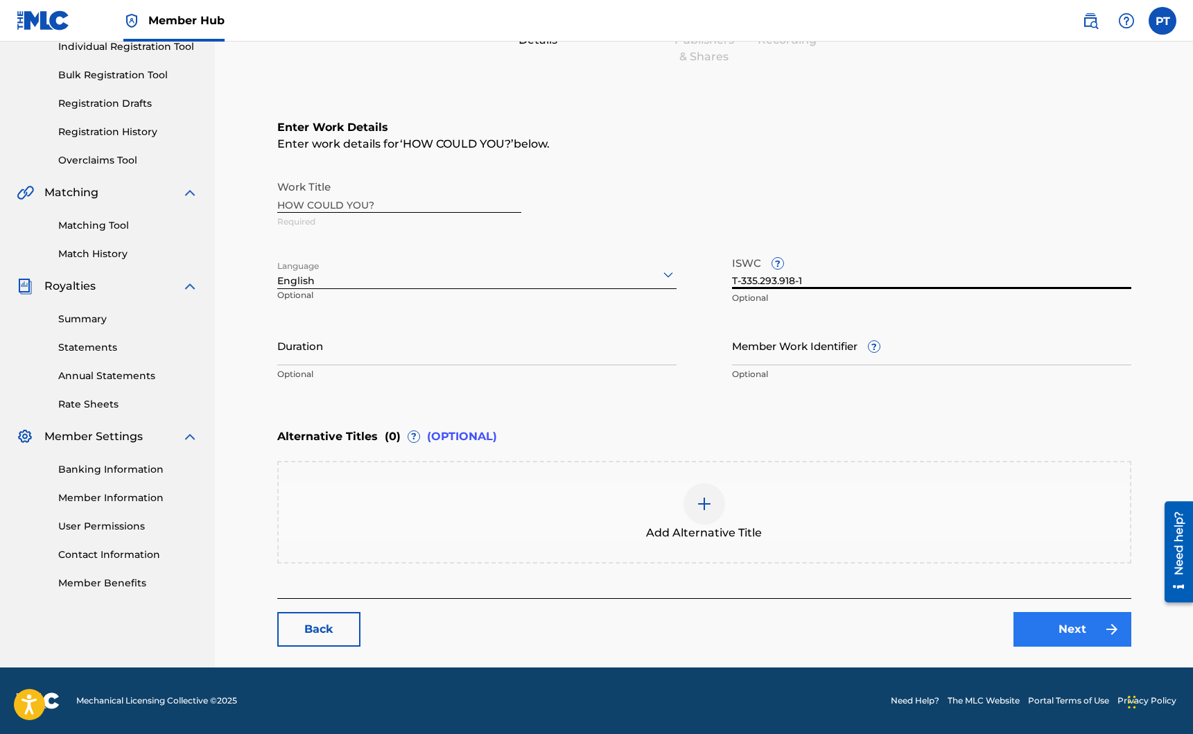
type input "T-335.293.918-1"
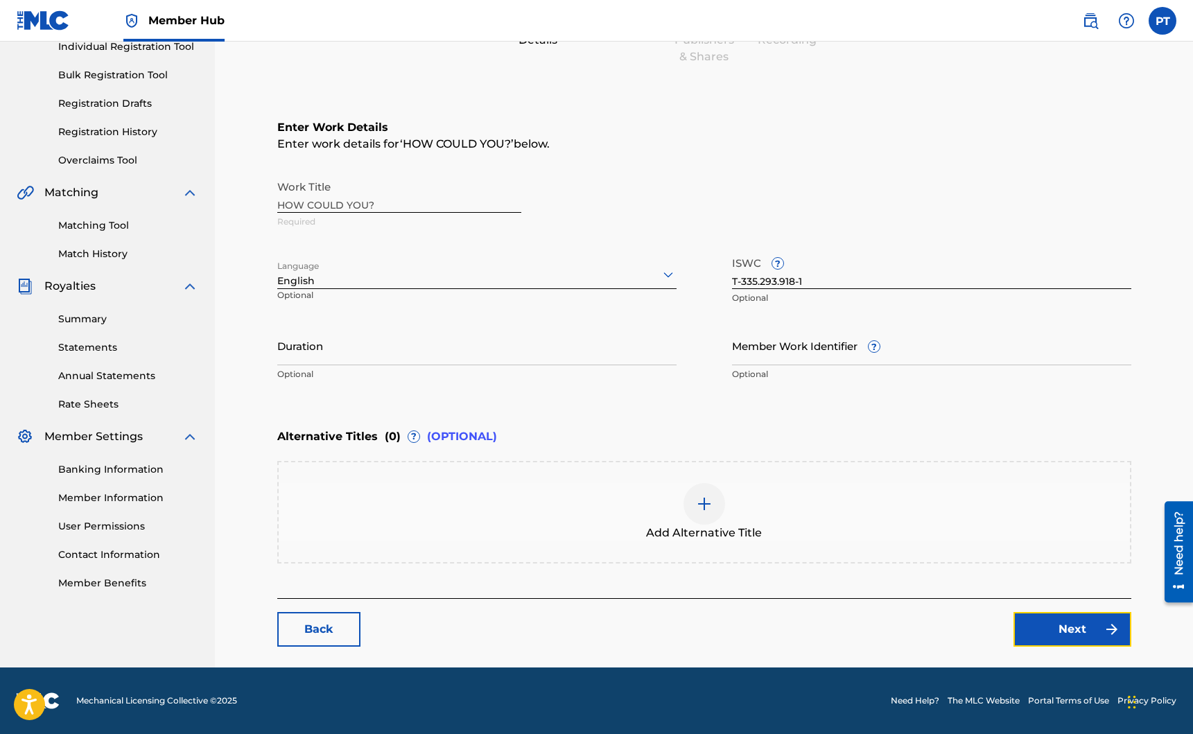
click at [1115, 640] on link "Next" at bounding box center [1072, 629] width 118 height 35
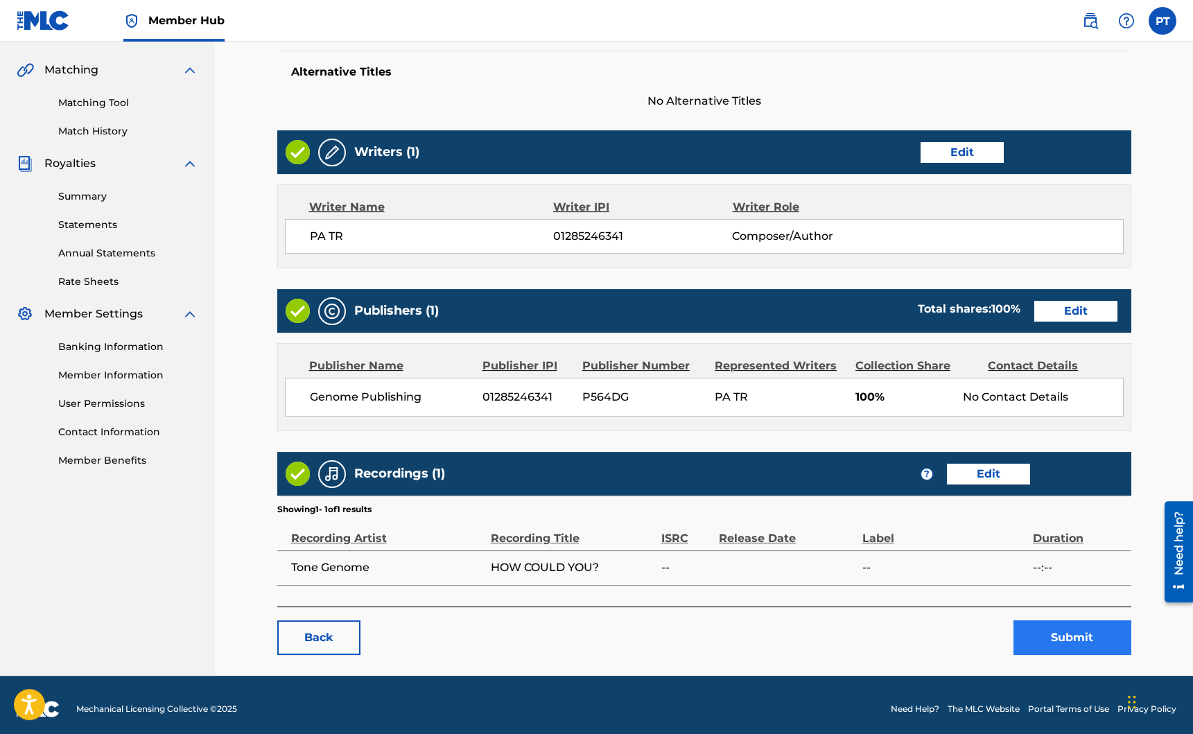
scroll to position [317, 0]
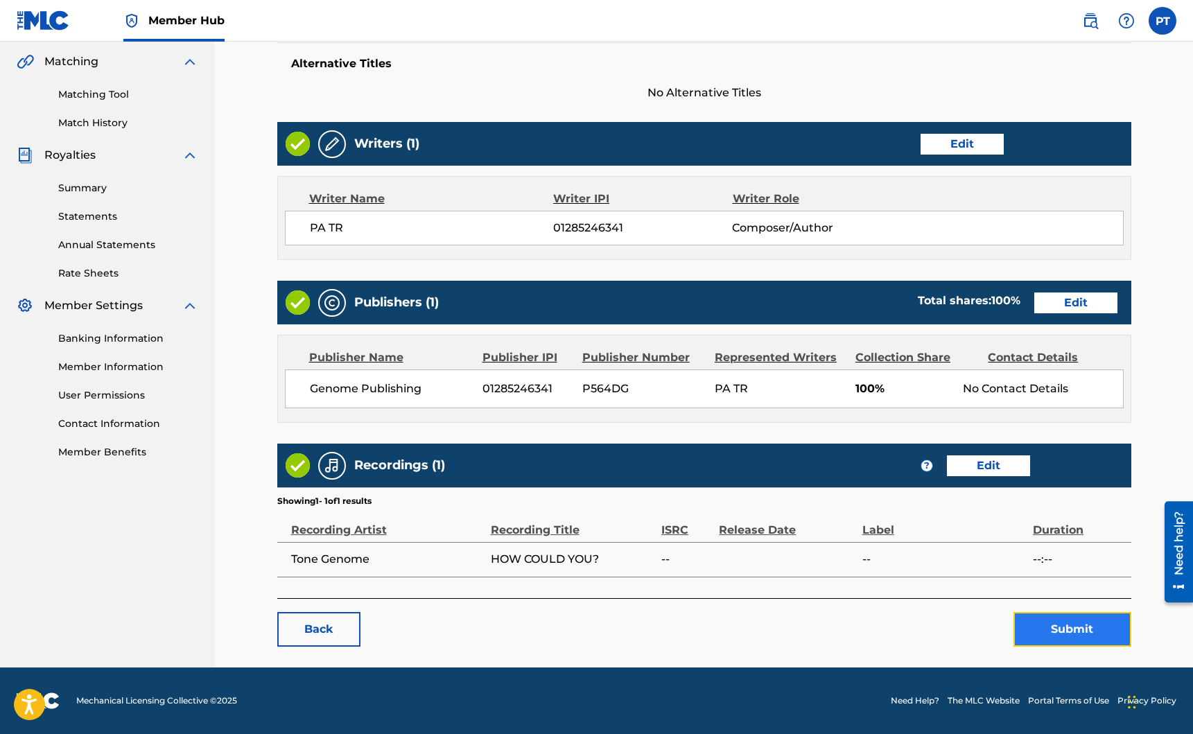
drag, startPoint x: 1084, startPoint y: 632, endPoint x: 1074, endPoint y: 625, distance: 11.8
click at [1082, 630] on button "Submit" at bounding box center [1072, 629] width 118 height 35
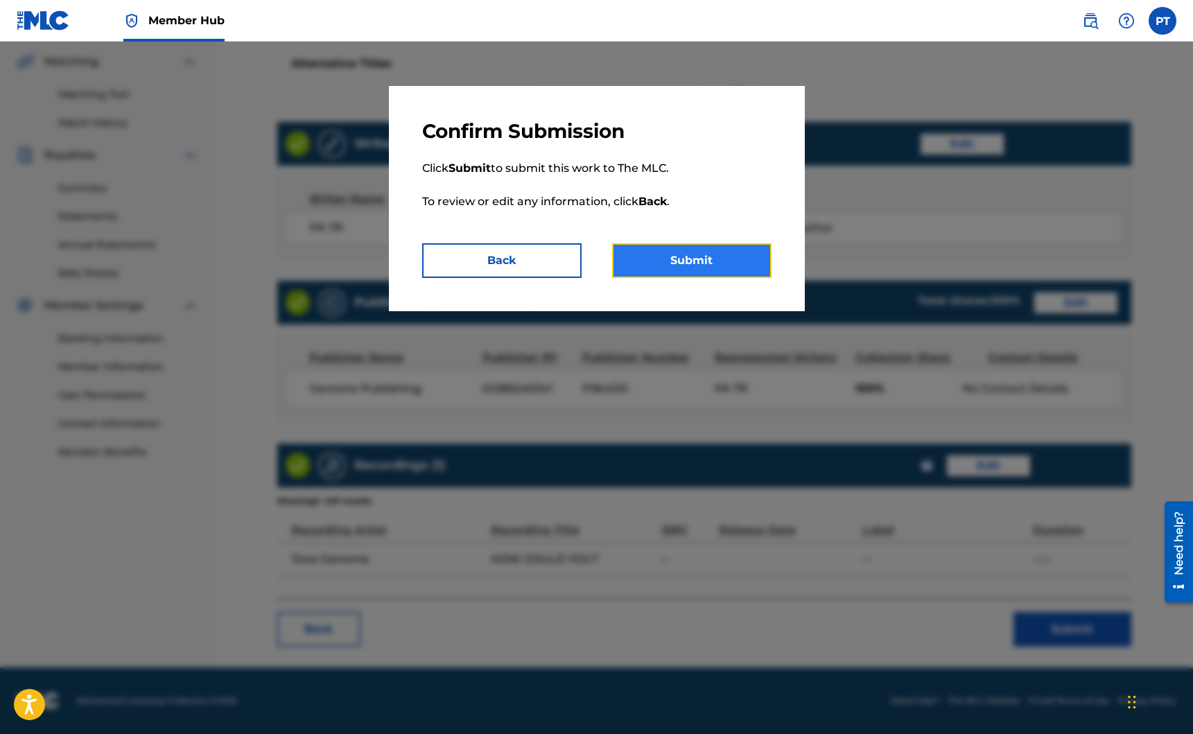
click at [673, 247] on button "Submit" at bounding box center [691, 260] width 159 height 35
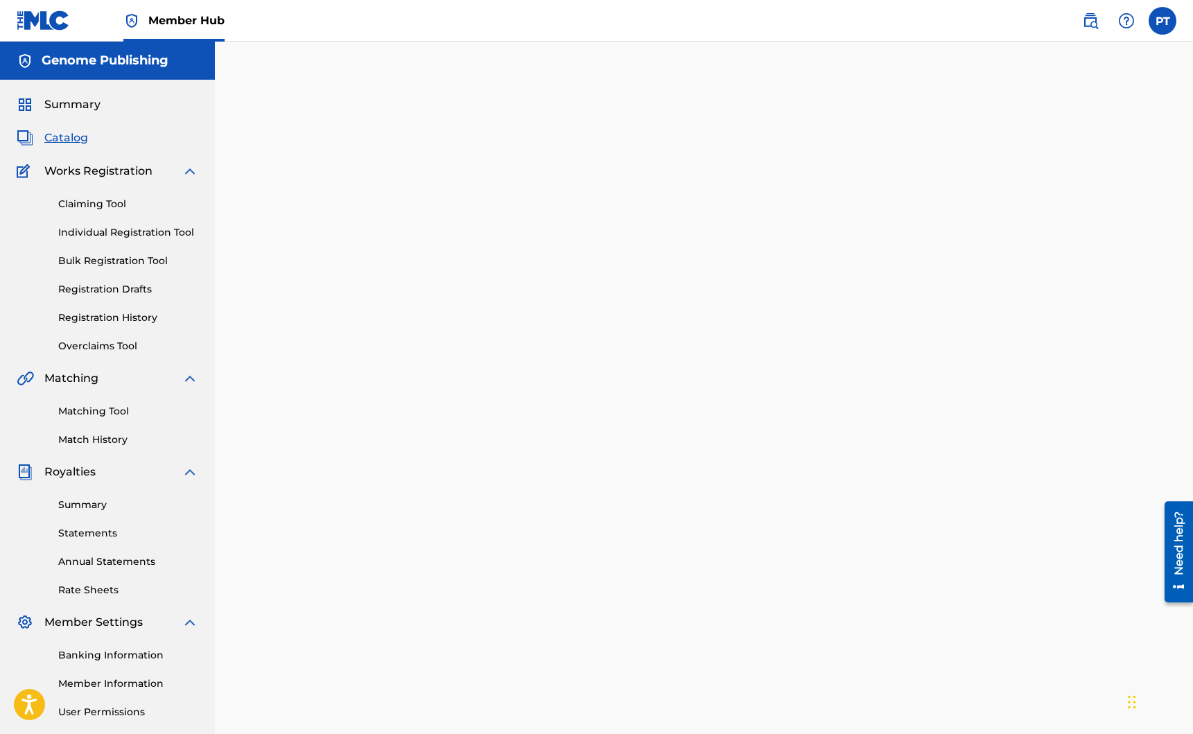
click at [80, 134] on span "Catalog" at bounding box center [66, 138] width 44 height 17
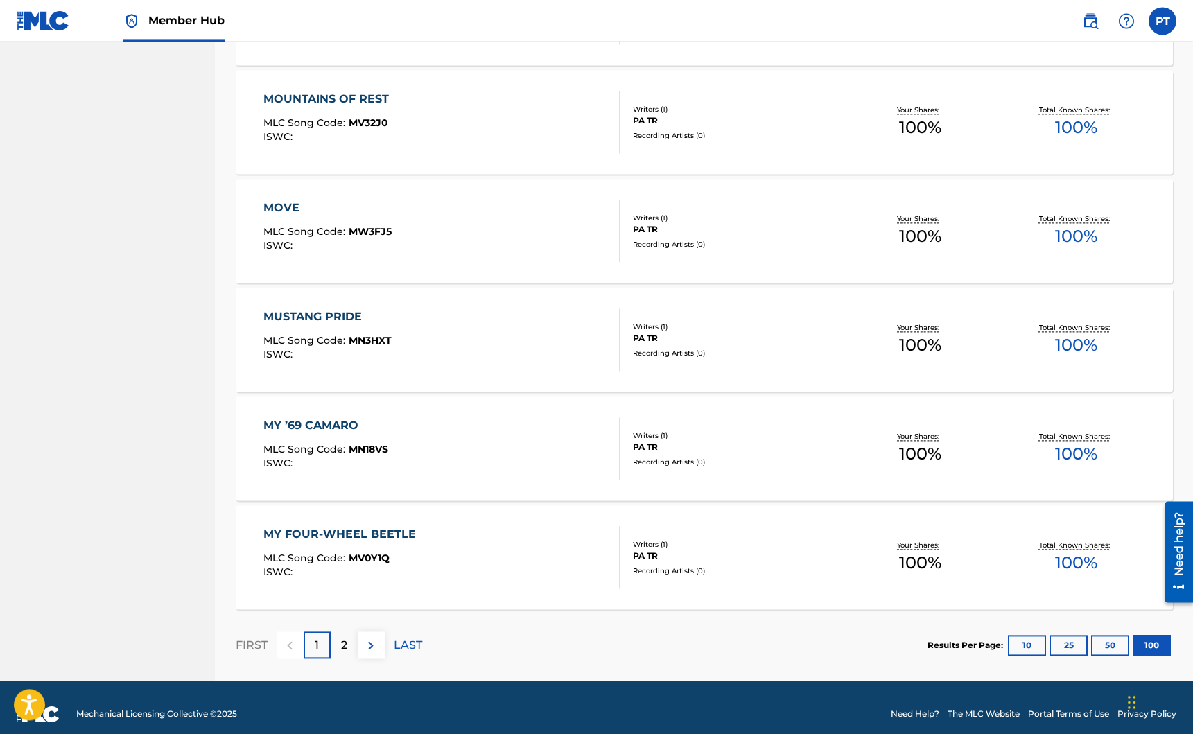
scroll to position [10648, 0]
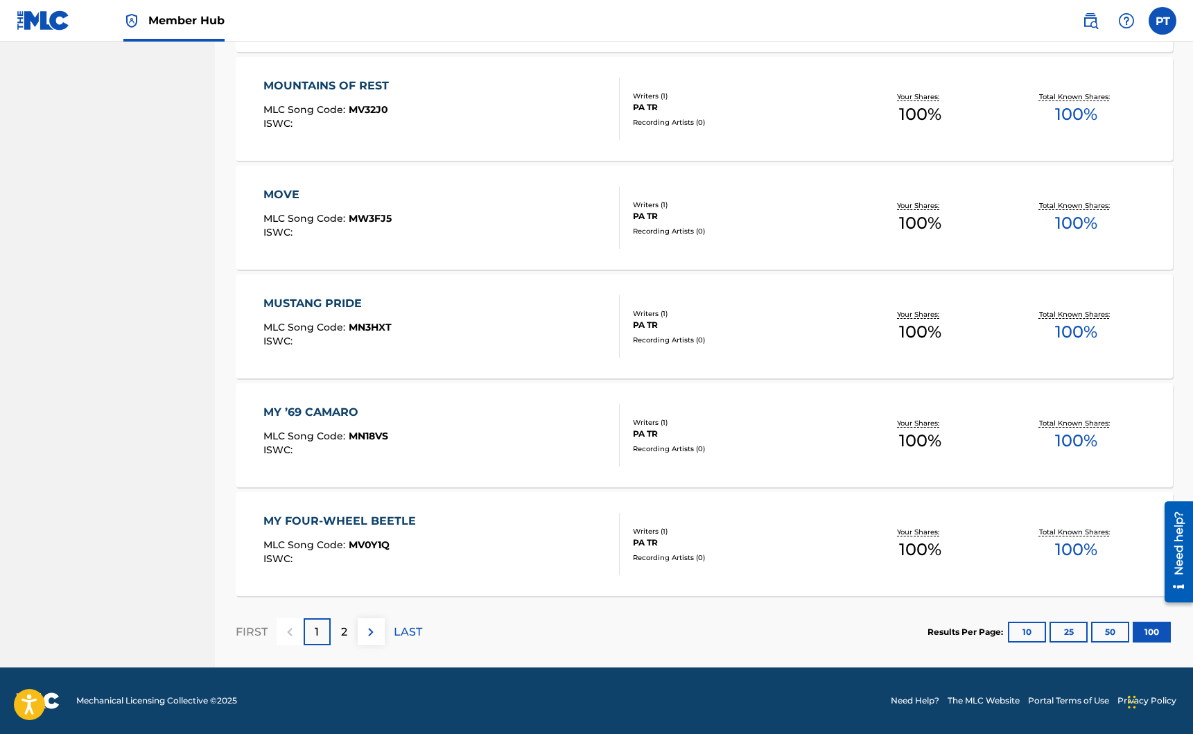
click at [338, 628] on div "2" at bounding box center [344, 631] width 27 height 27
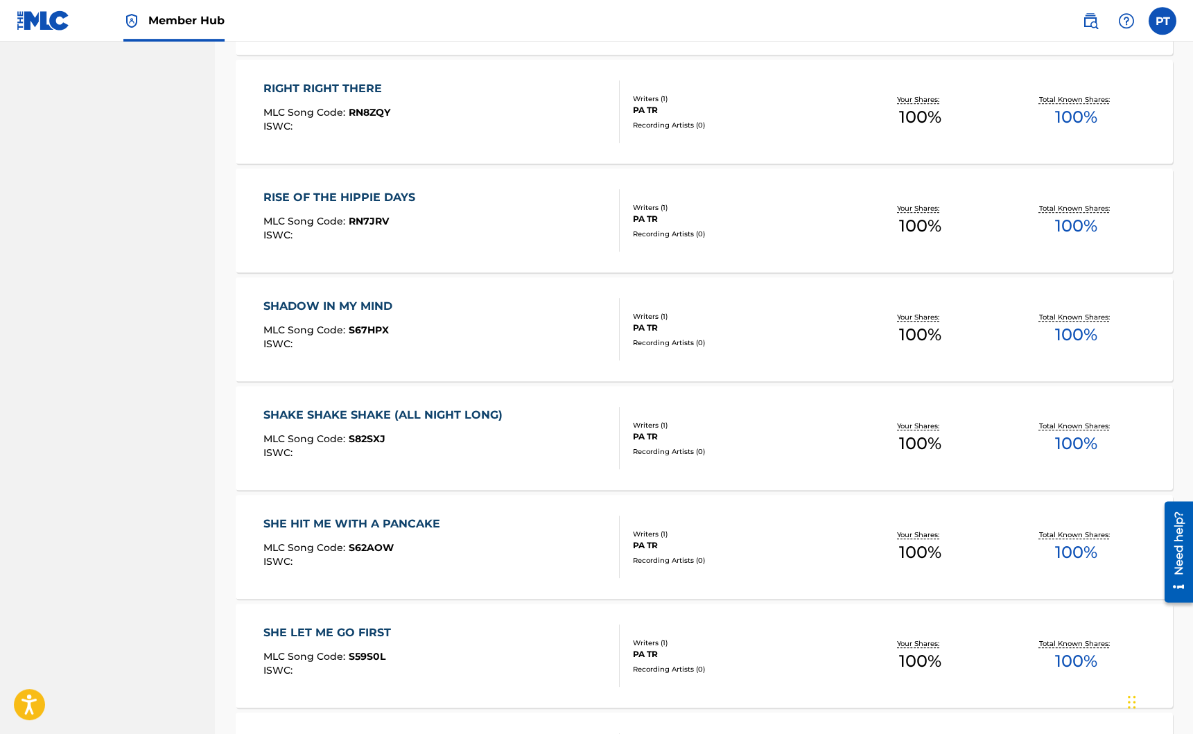
scroll to position [1775, 0]
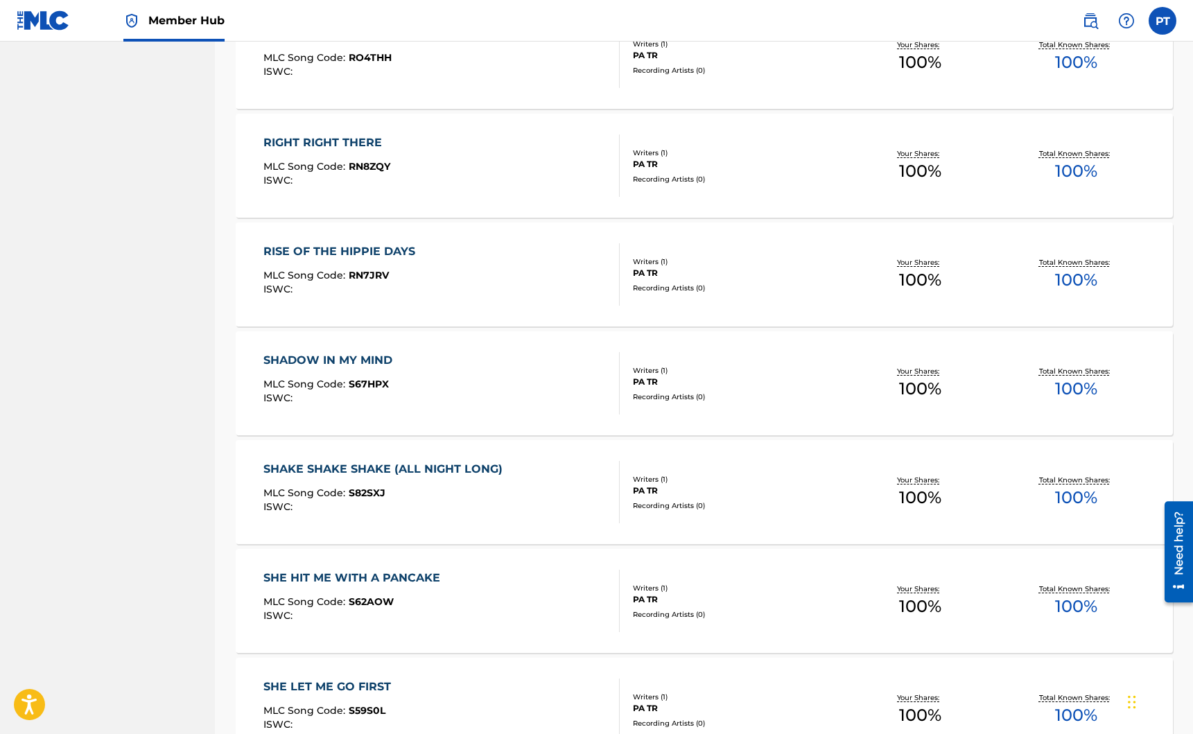
click at [317, 254] on div "RISE OF THE HIPPIE DAYS" at bounding box center [342, 251] width 159 height 17
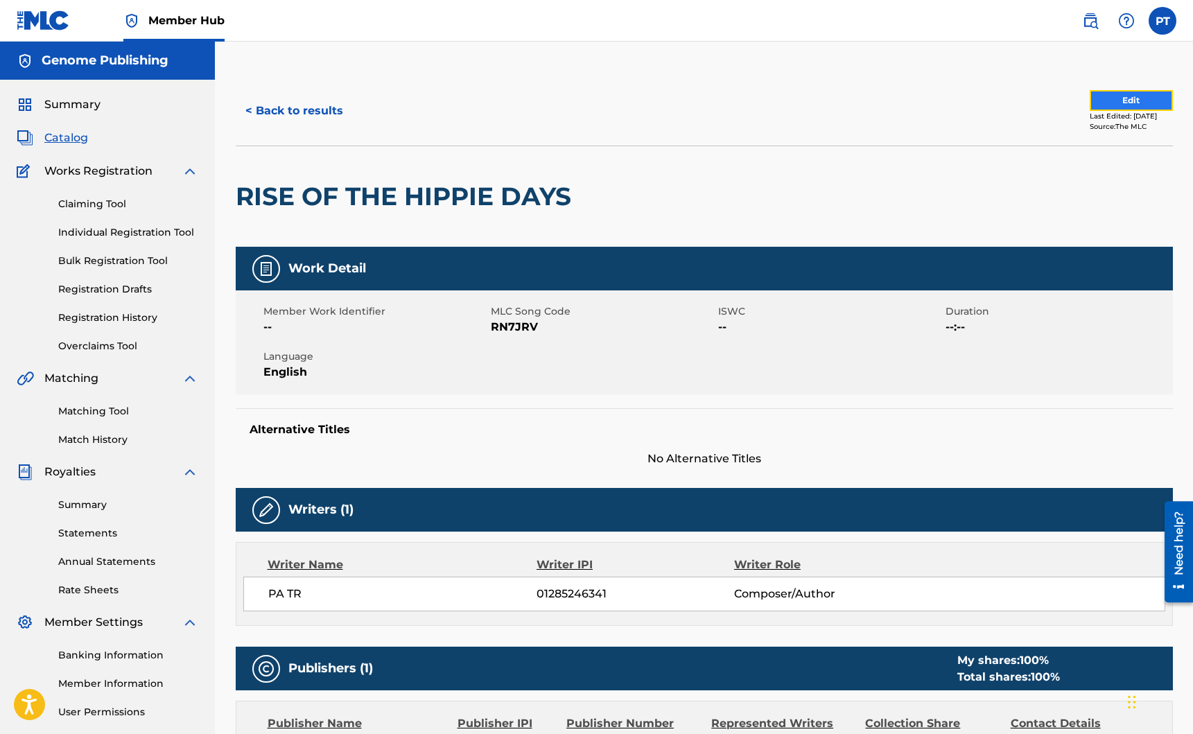
click at [1106, 98] on button "Edit" at bounding box center [1131, 100] width 83 height 21
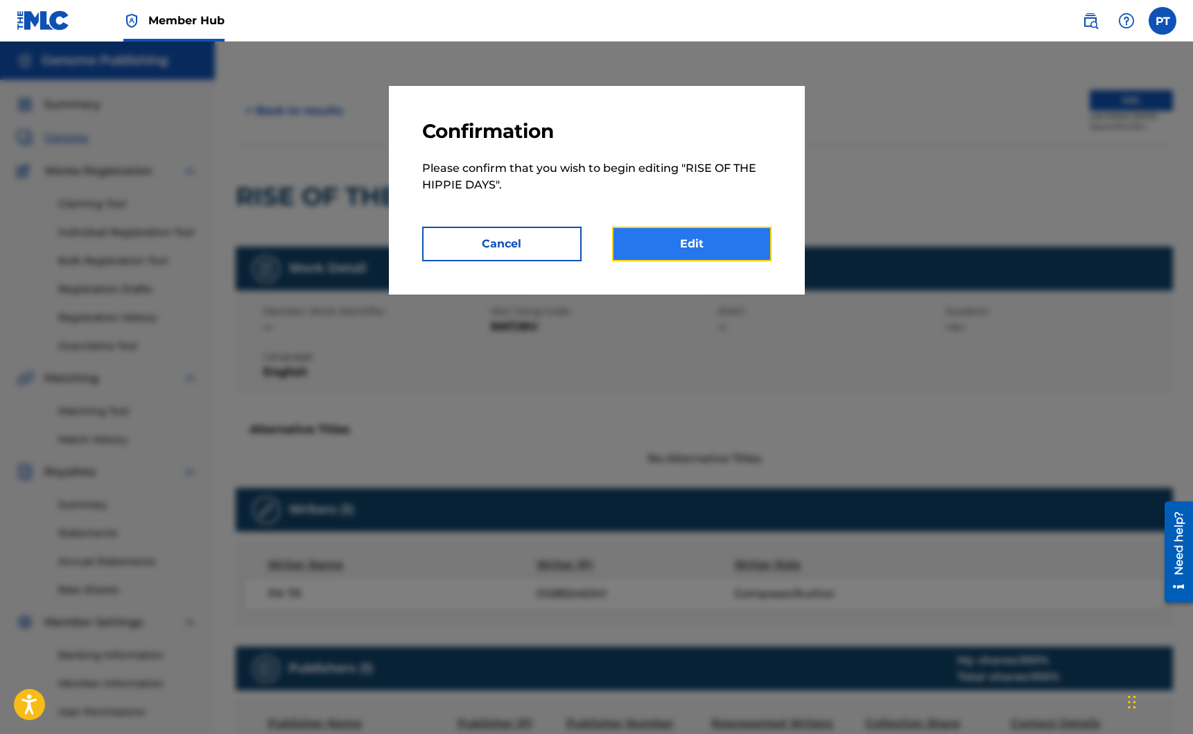
click at [688, 243] on link "Edit" at bounding box center [691, 244] width 159 height 35
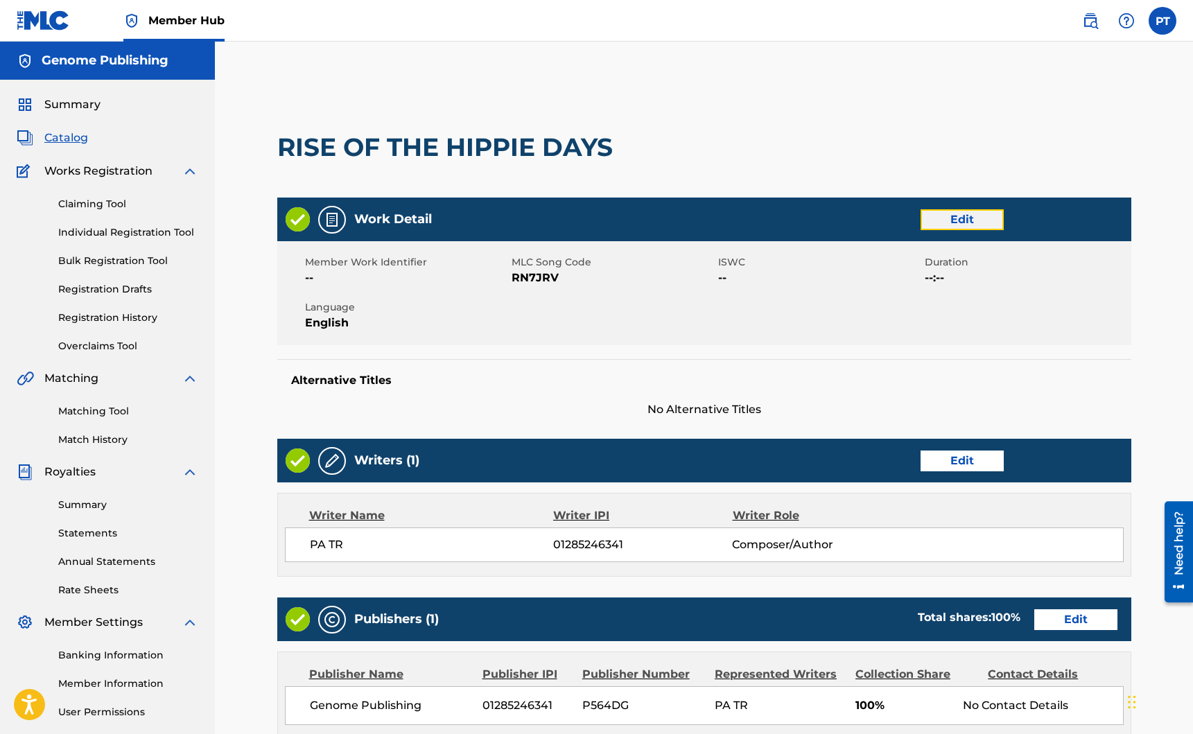
click at [975, 214] on link "Edit" at bounding box center [962, 219] width 83 height 21
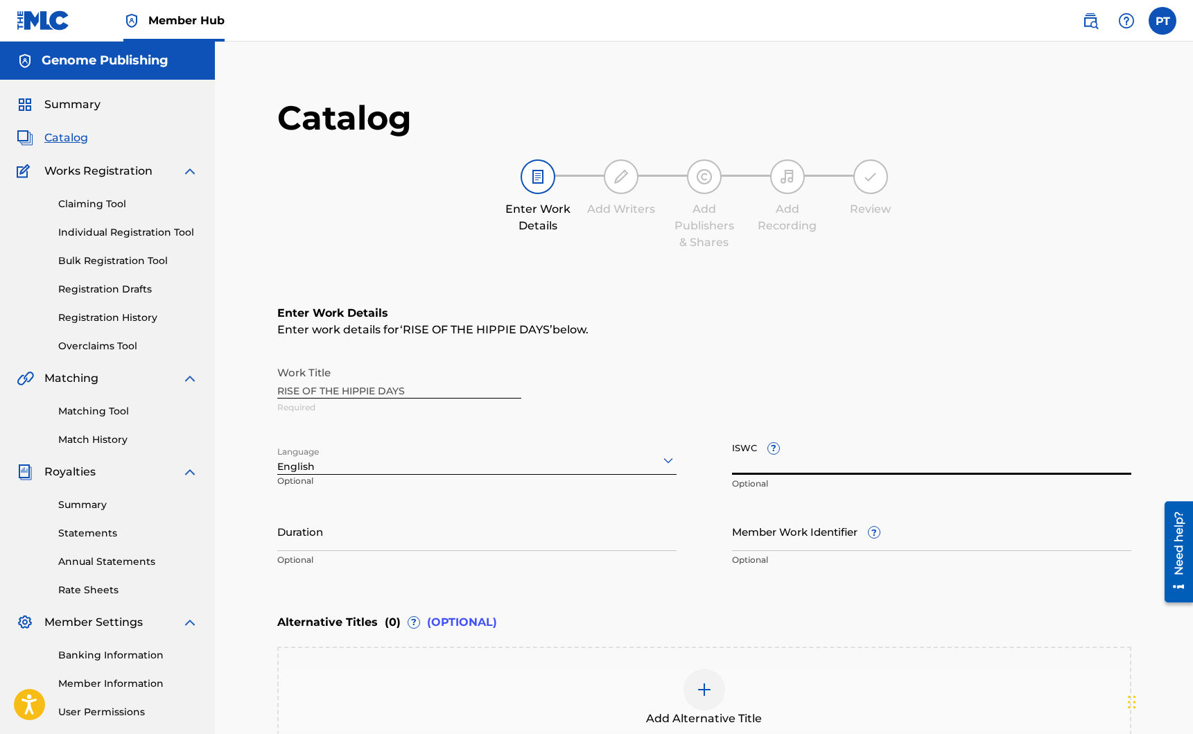
paste input "T-334.813.688-5"
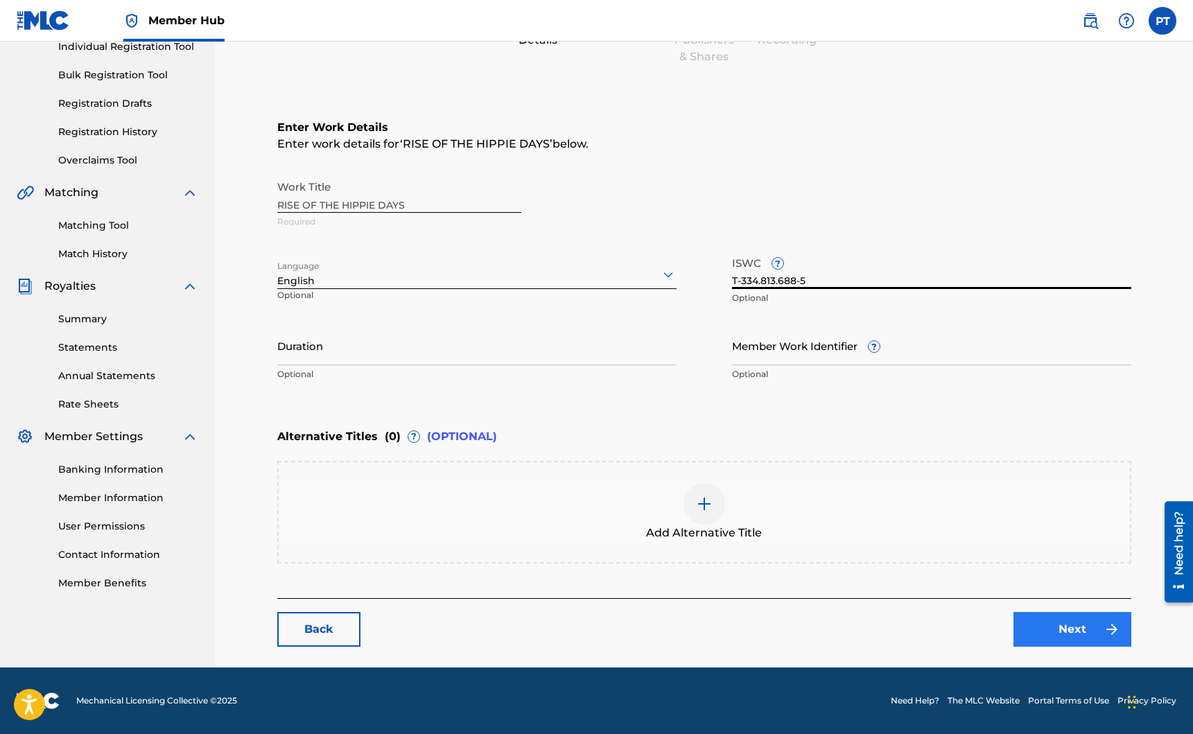
type input "T-334.813.688-5"
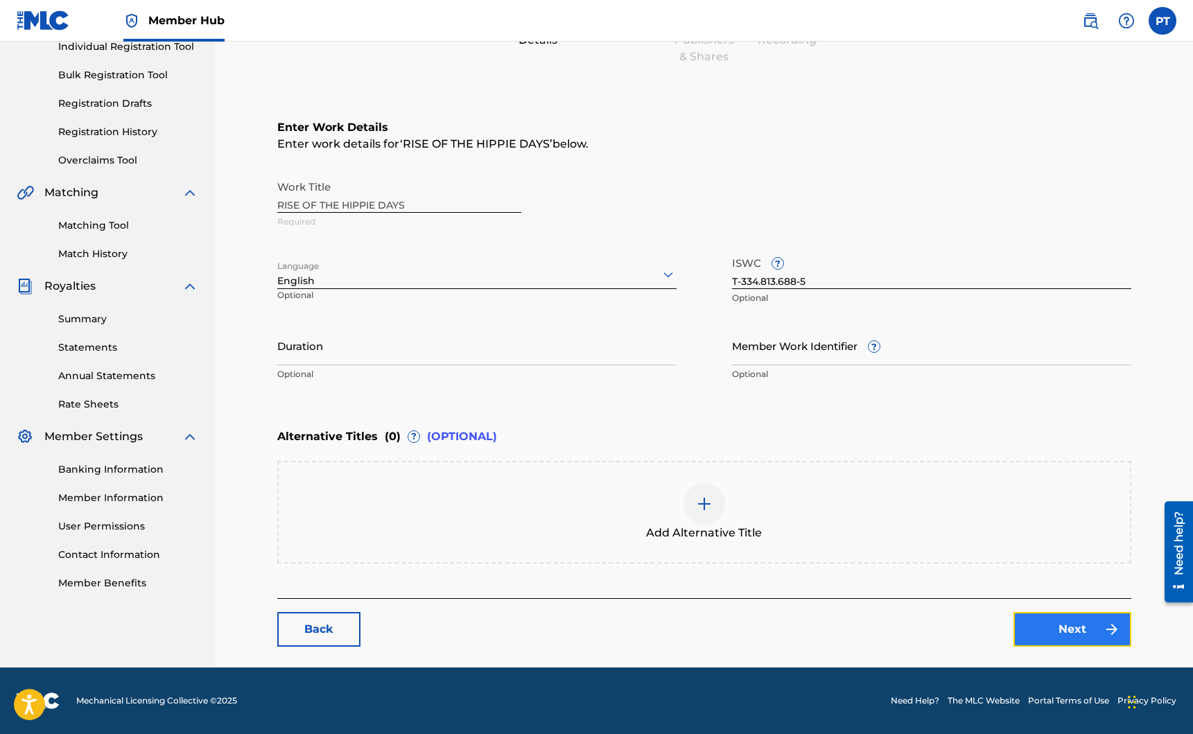
click at [1087, 631] on link "Next" at bounding box center [1072, 629] width 118 height 35
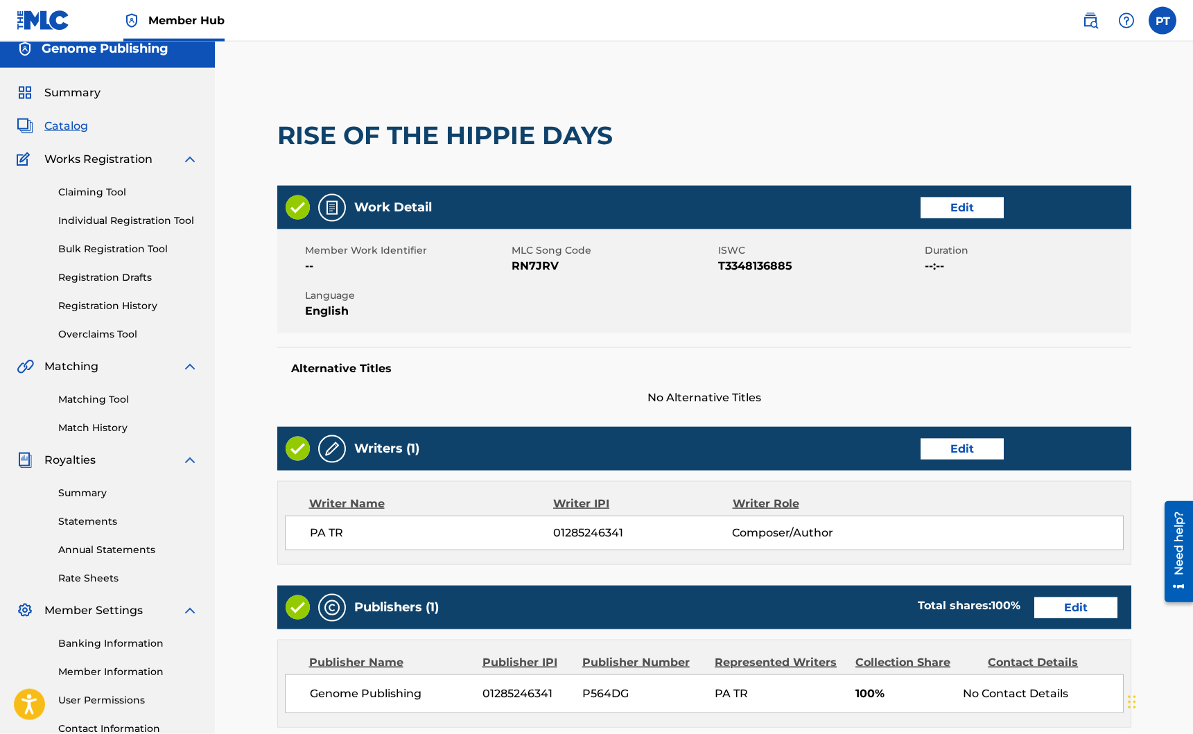
scroll to position [317, 0]
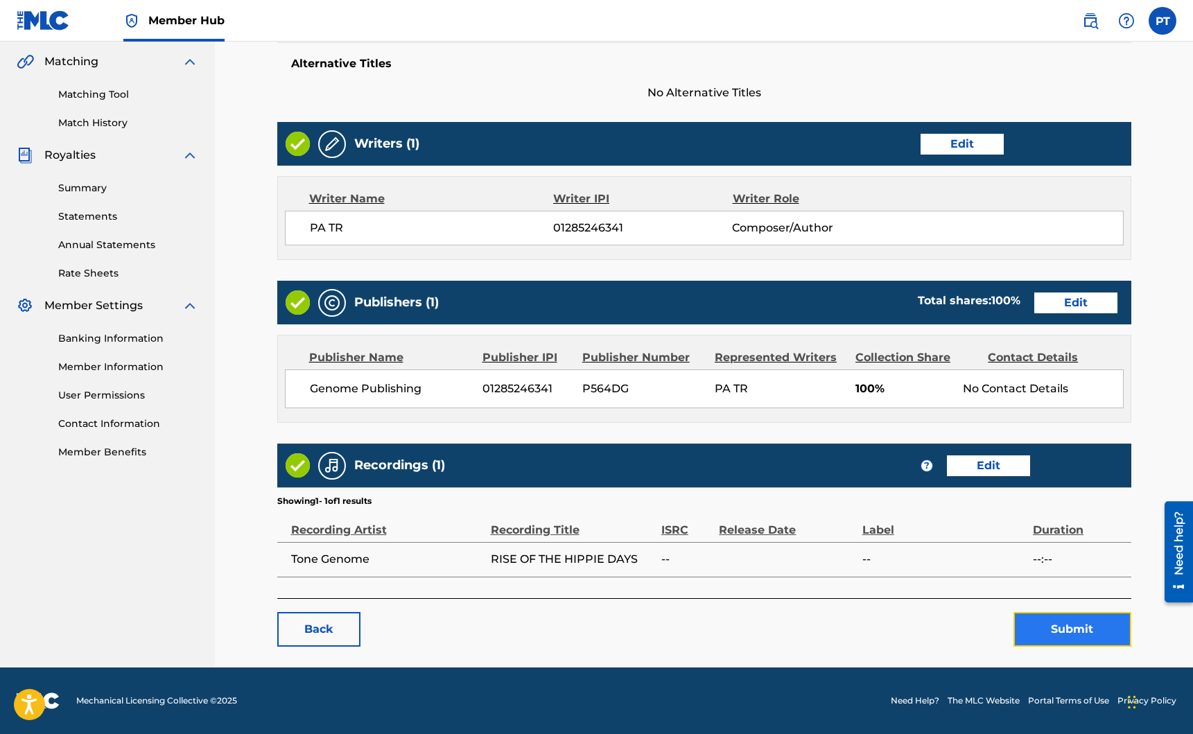
click at [1056, 634] on button "Submit" at bounding box center [1072, 629] width 118 height 35
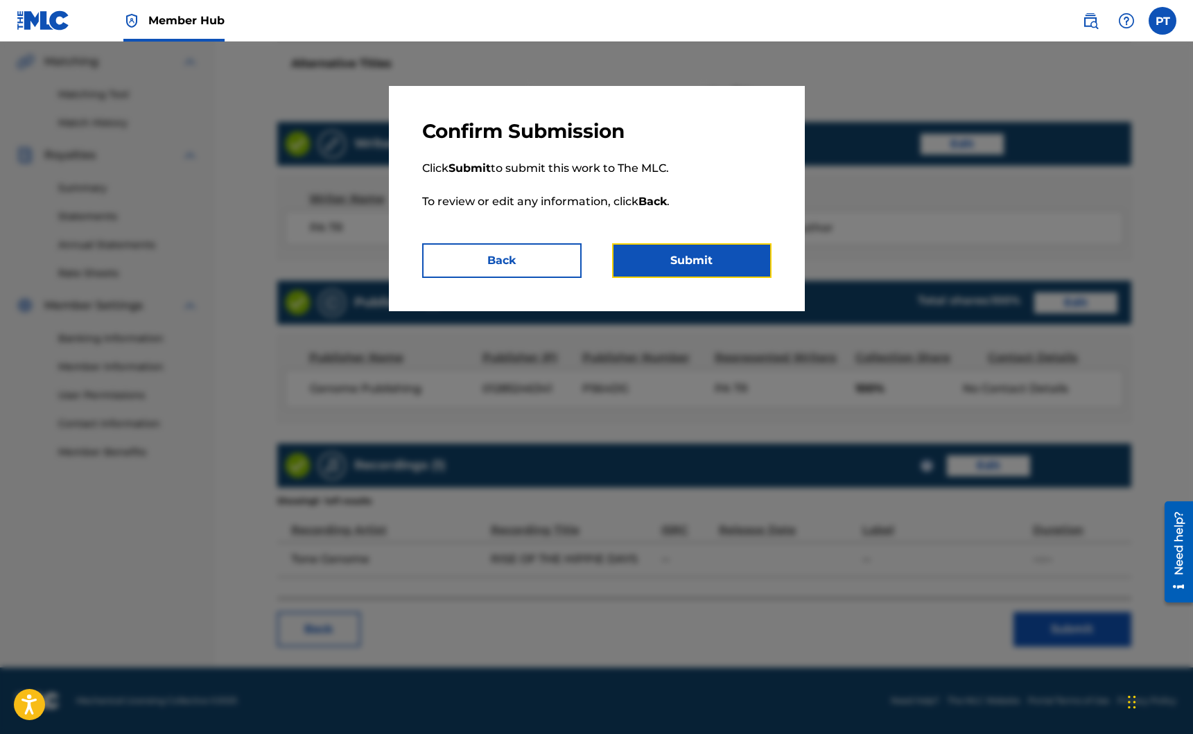
click at [701, 261] on button "Submit" at bounding box center [691, 260] width 159 height 35
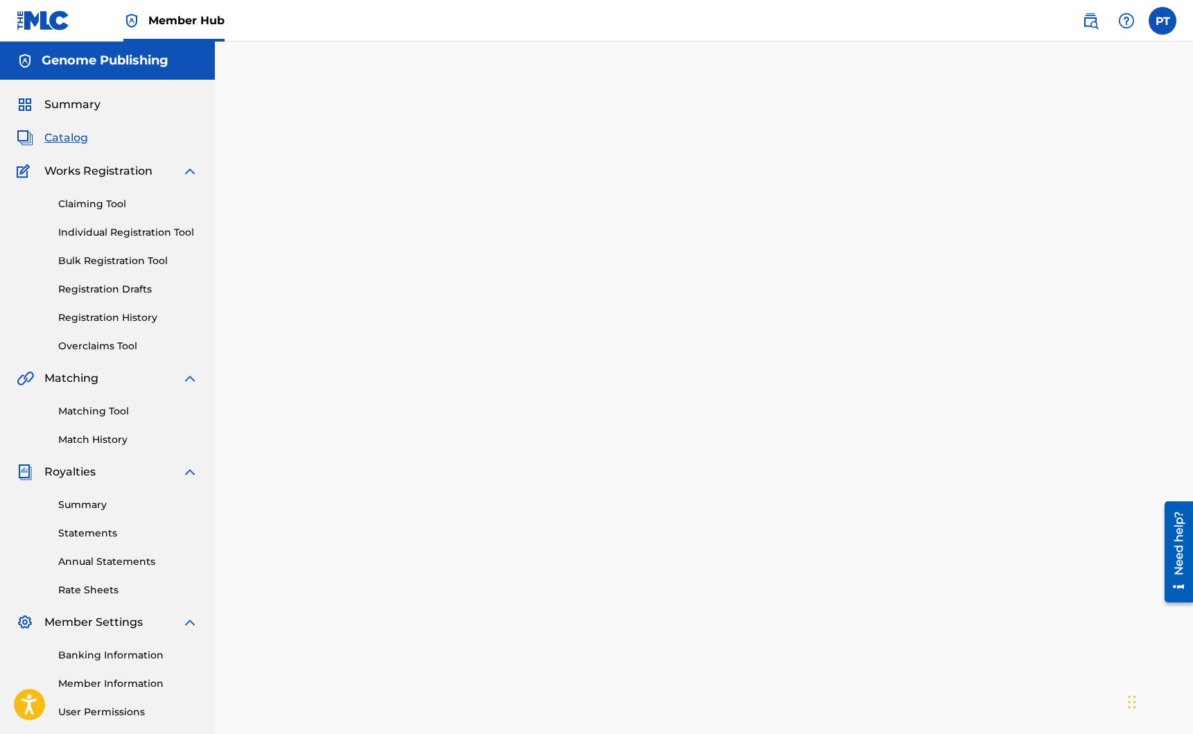
drag, startPoint x: 75, startPoint y: 138, endPoint x: 82, endPoint y: 137, distance: 7.1
click at [75, 137] on span "Catalog" at bounding box center [66, 138] width 44 height 17
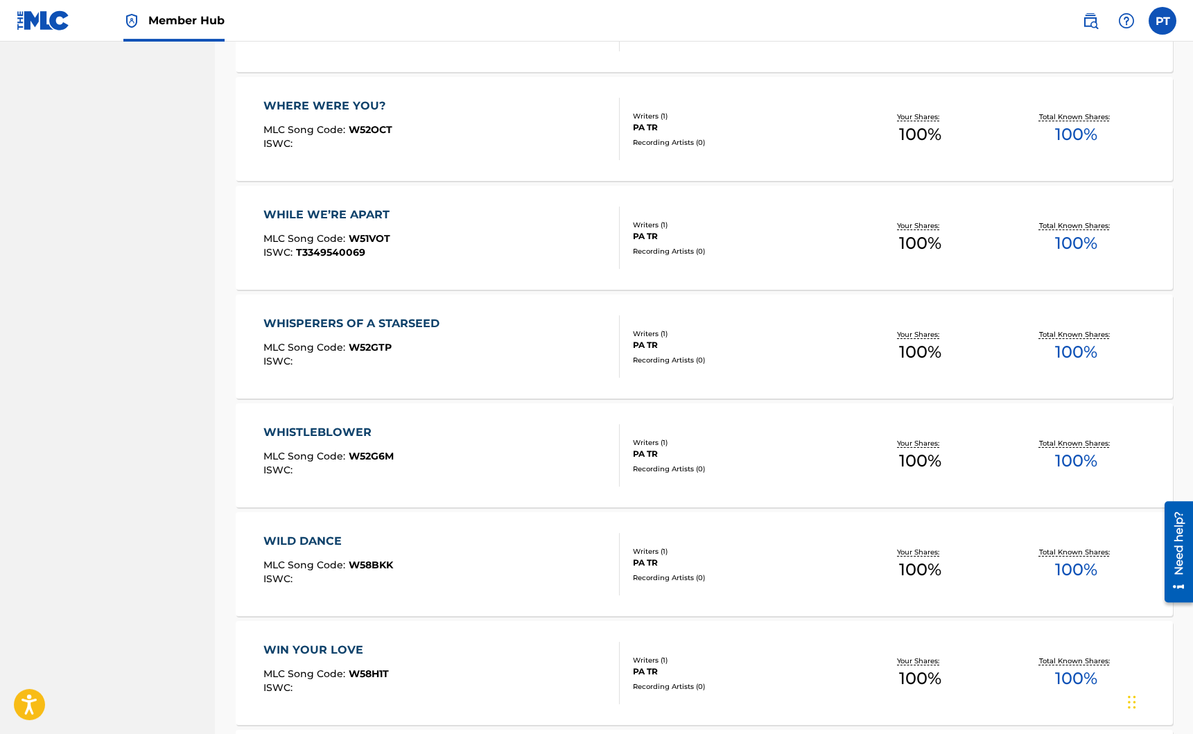
scroll to position [6403, 0]
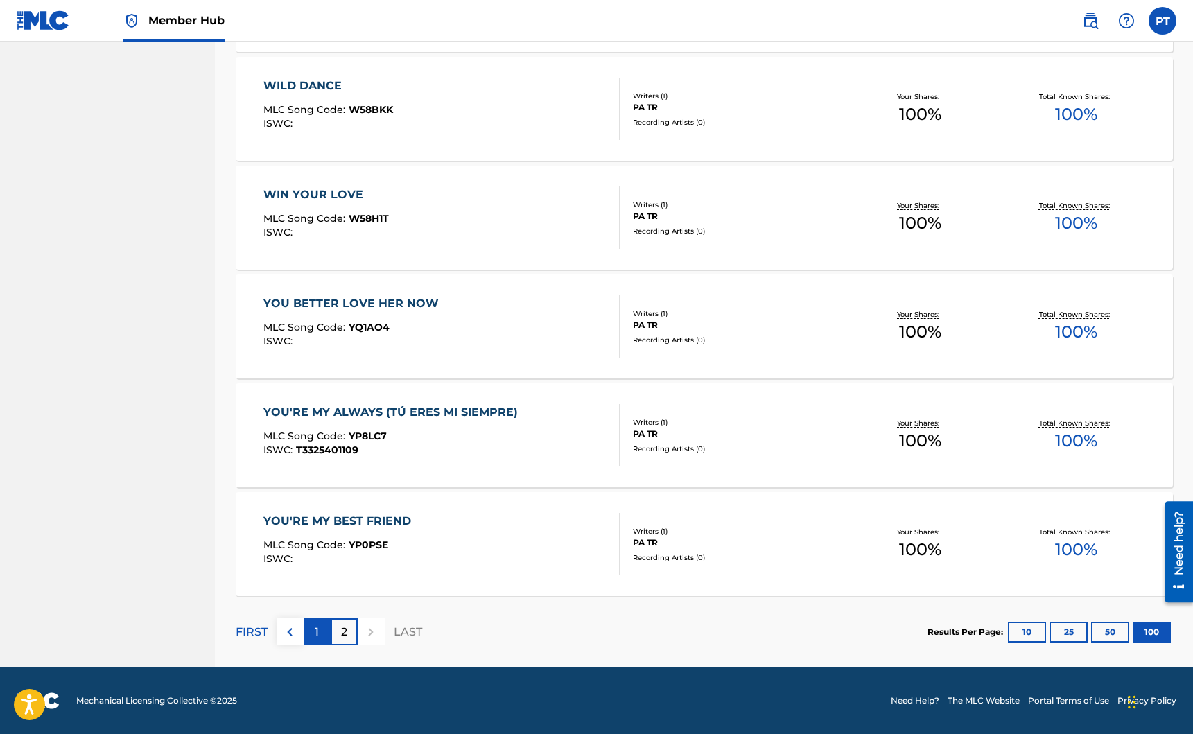
click at [311, 634] on div "1" at bounding box center [317, 631] width 27 height 27
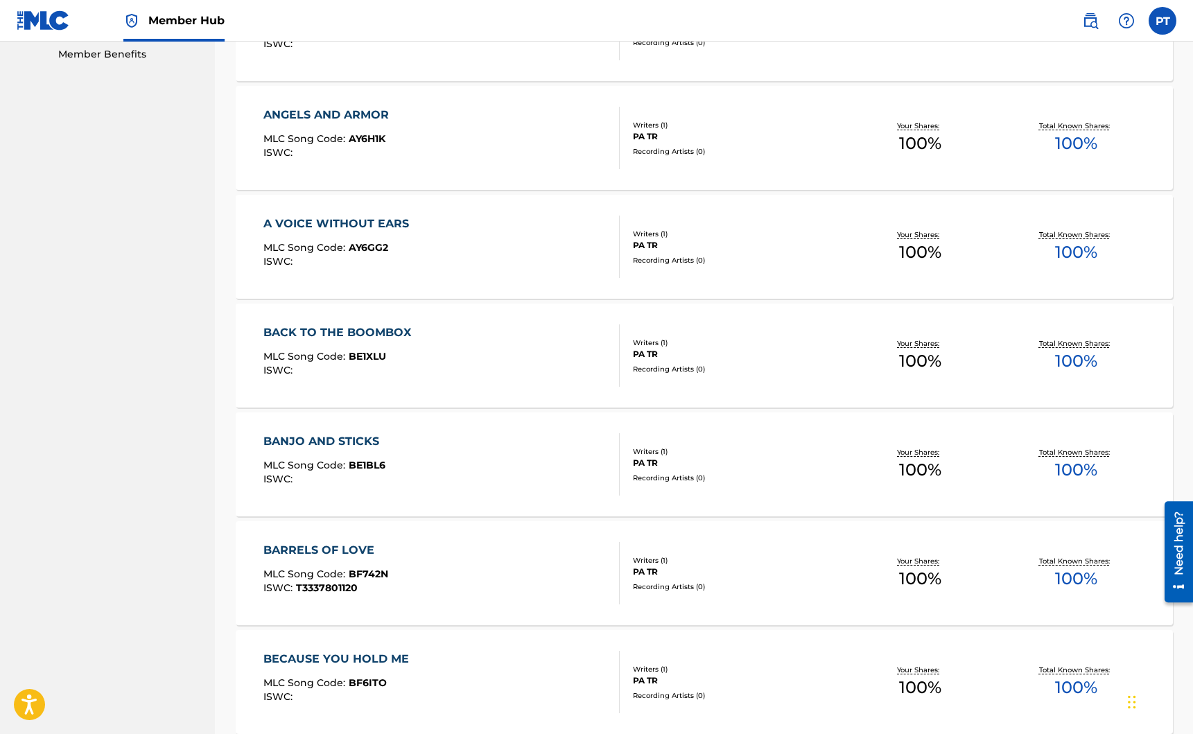
scroll to position [479, 0]
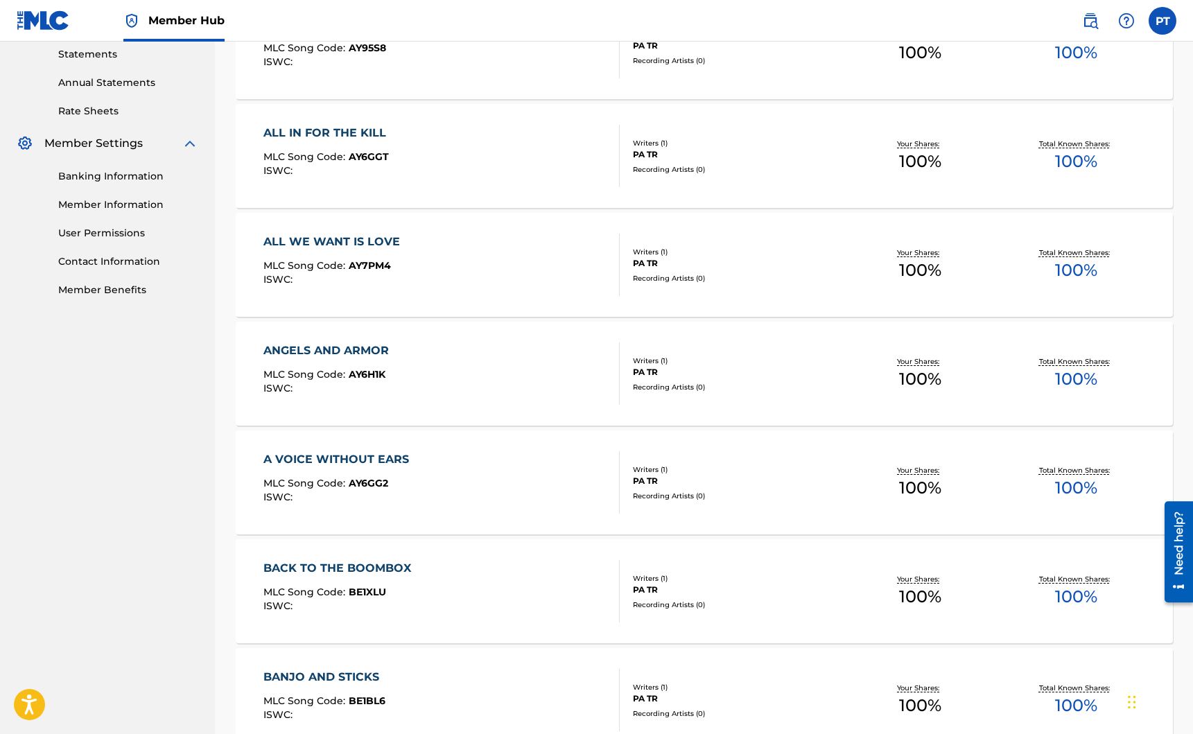
click at [430, 275] on div "ALL WE WANT IS LOVE MLC Song Code : AY7PM4 ISWC :" at bounding box center [441, 265] width 356 height 62
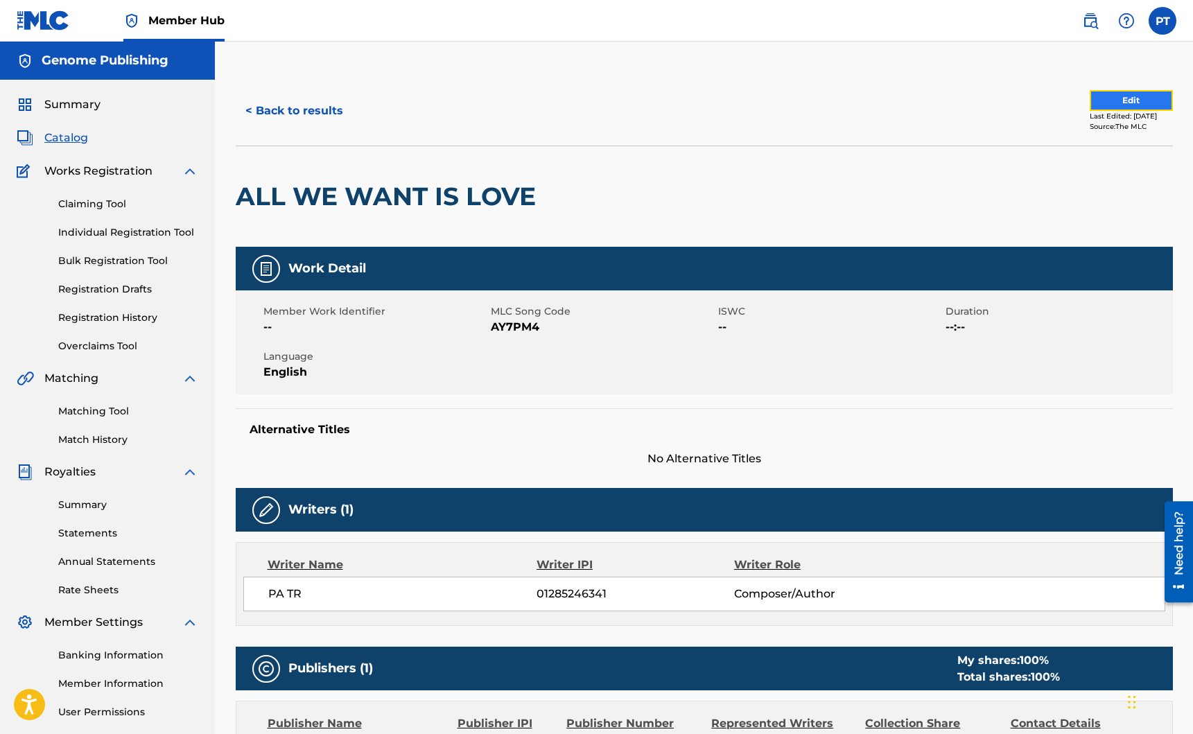
click at [1124, 96] on button "Edit" at bounding box center [1131, 100] width 83 height 21
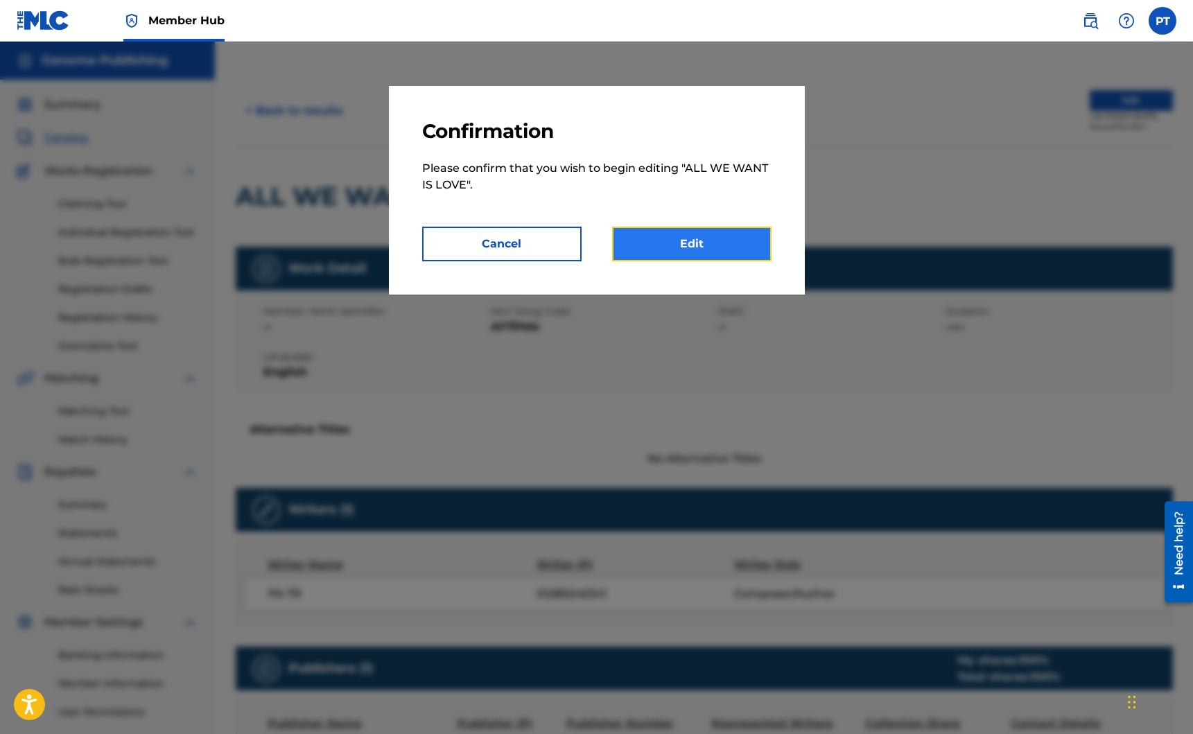
click at [679, 255] on link "Edit" at bounding box center [691, 244] width 159 height 35
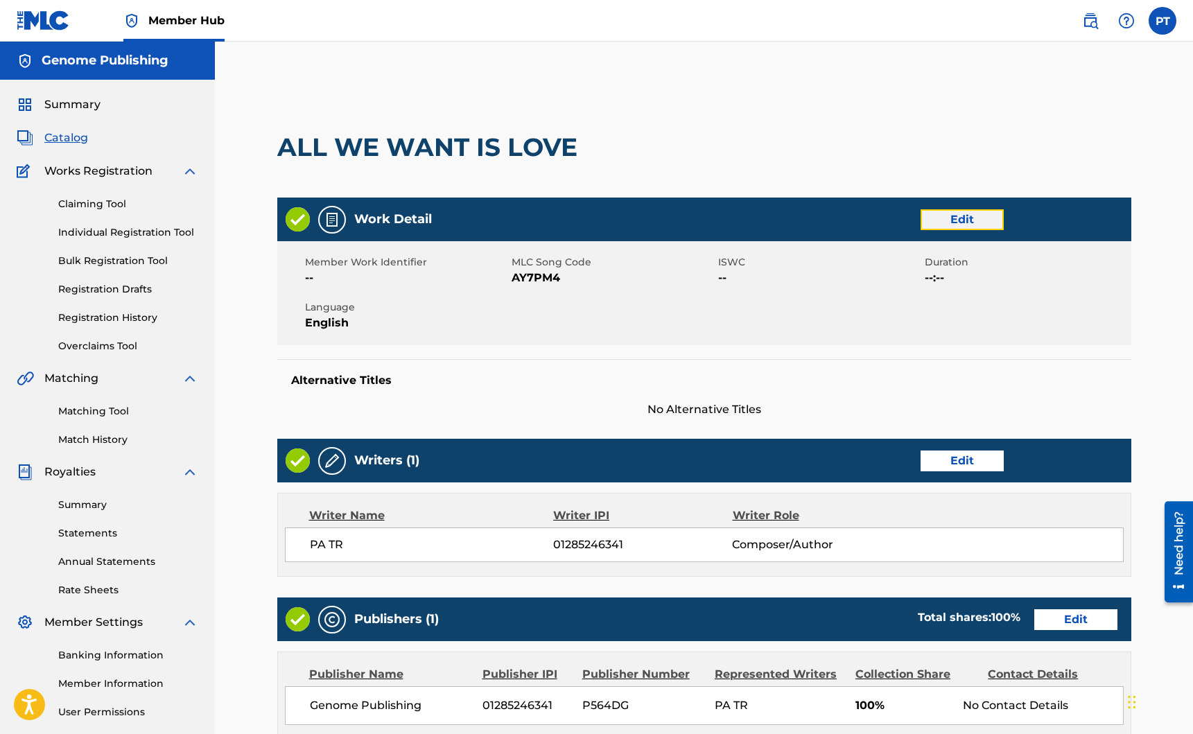
click at [955, 224] on link "Edit" at bounding box center [962, 219] width 83 height 21
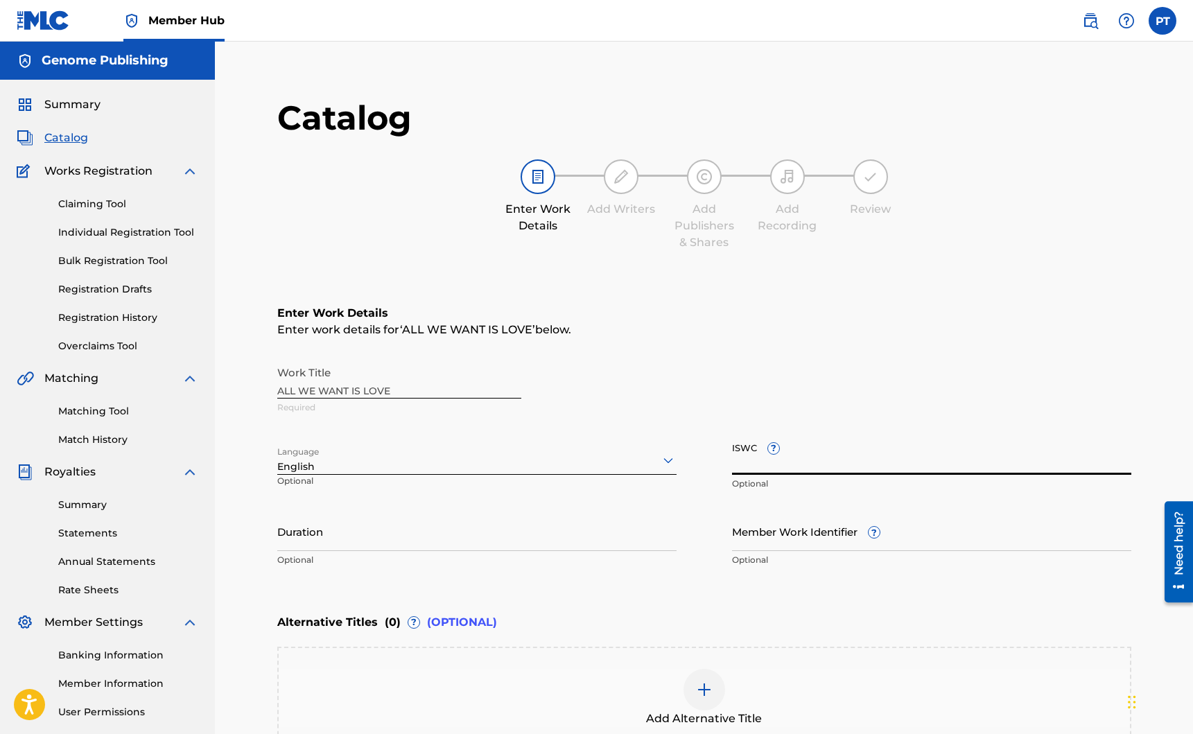
paste input "T-334.812.595-7"
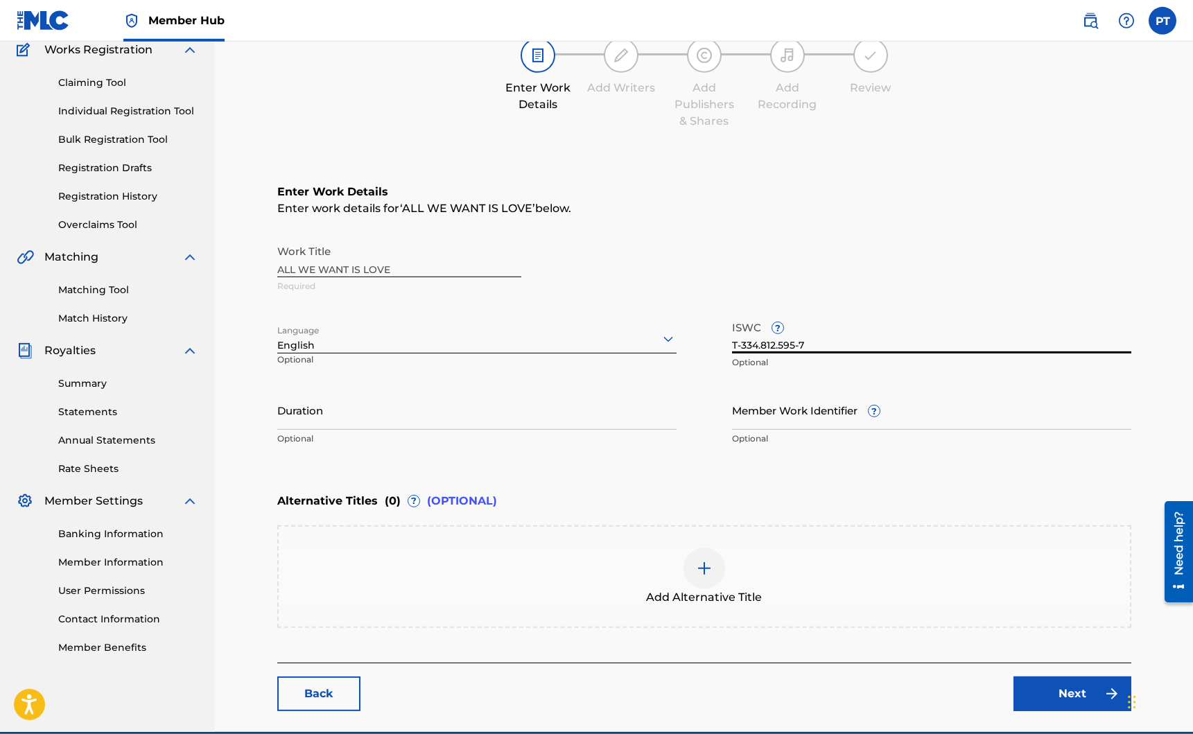
scroll to position [186, 0]
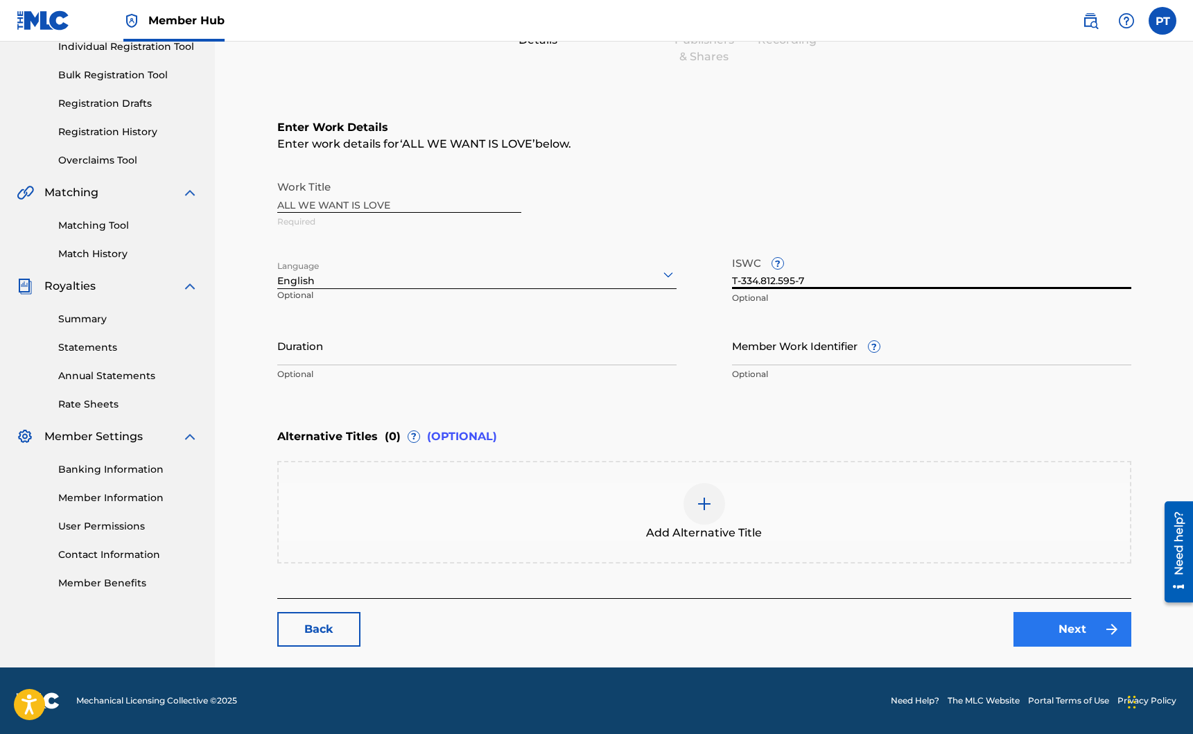
type input "T-334.812.595-7"
click at [1081, 634] on link "Next" at bounding box center [1072, 629] width 118 height 35
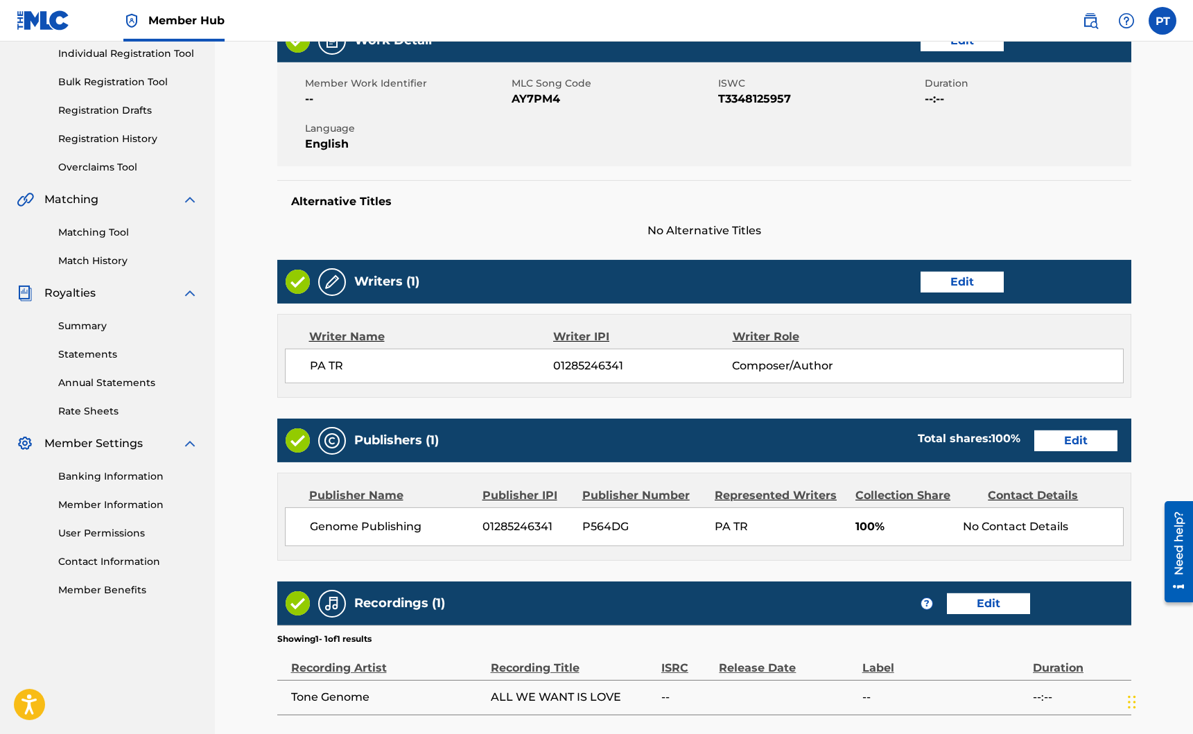
scroll to position [317, 0]
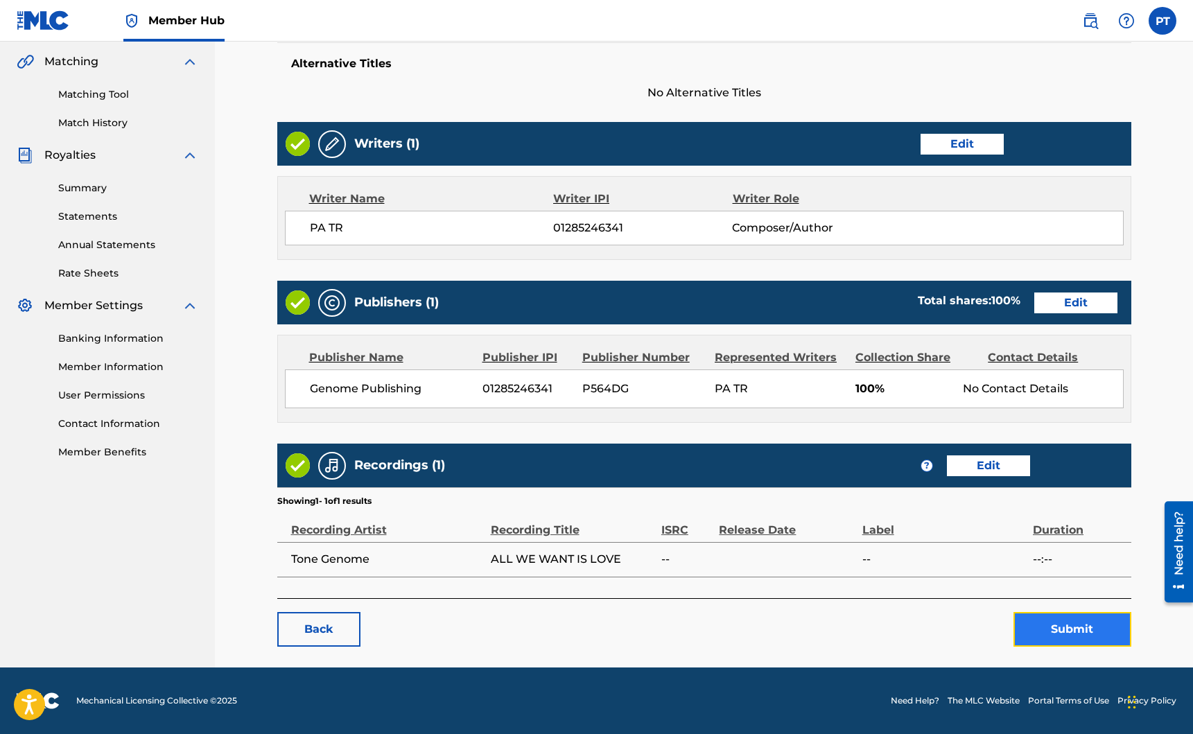
click at [1070, 637] on button "Submit" at bounding box center [1072, 629] width 118 height 35
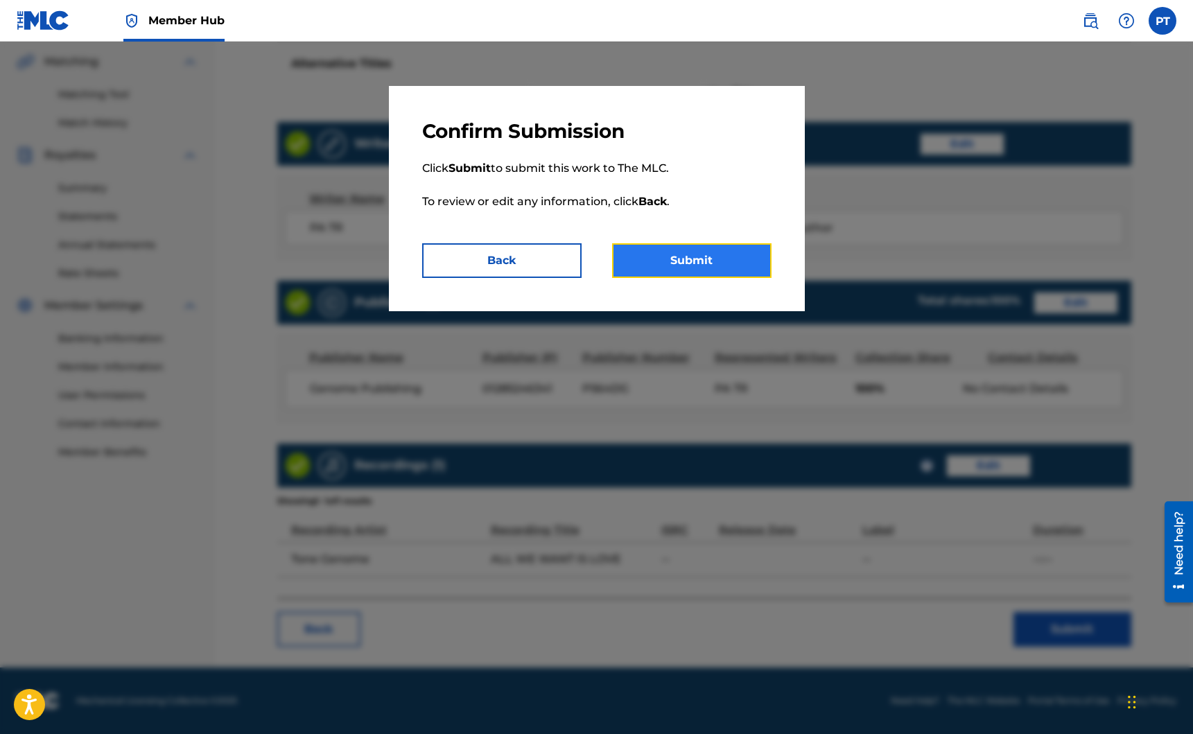
click at [727, 266] on button "Submit" at bounding box center [691, 260] width 159 height 35
